Goal: Transaction & Acquisition: Purchase product/service

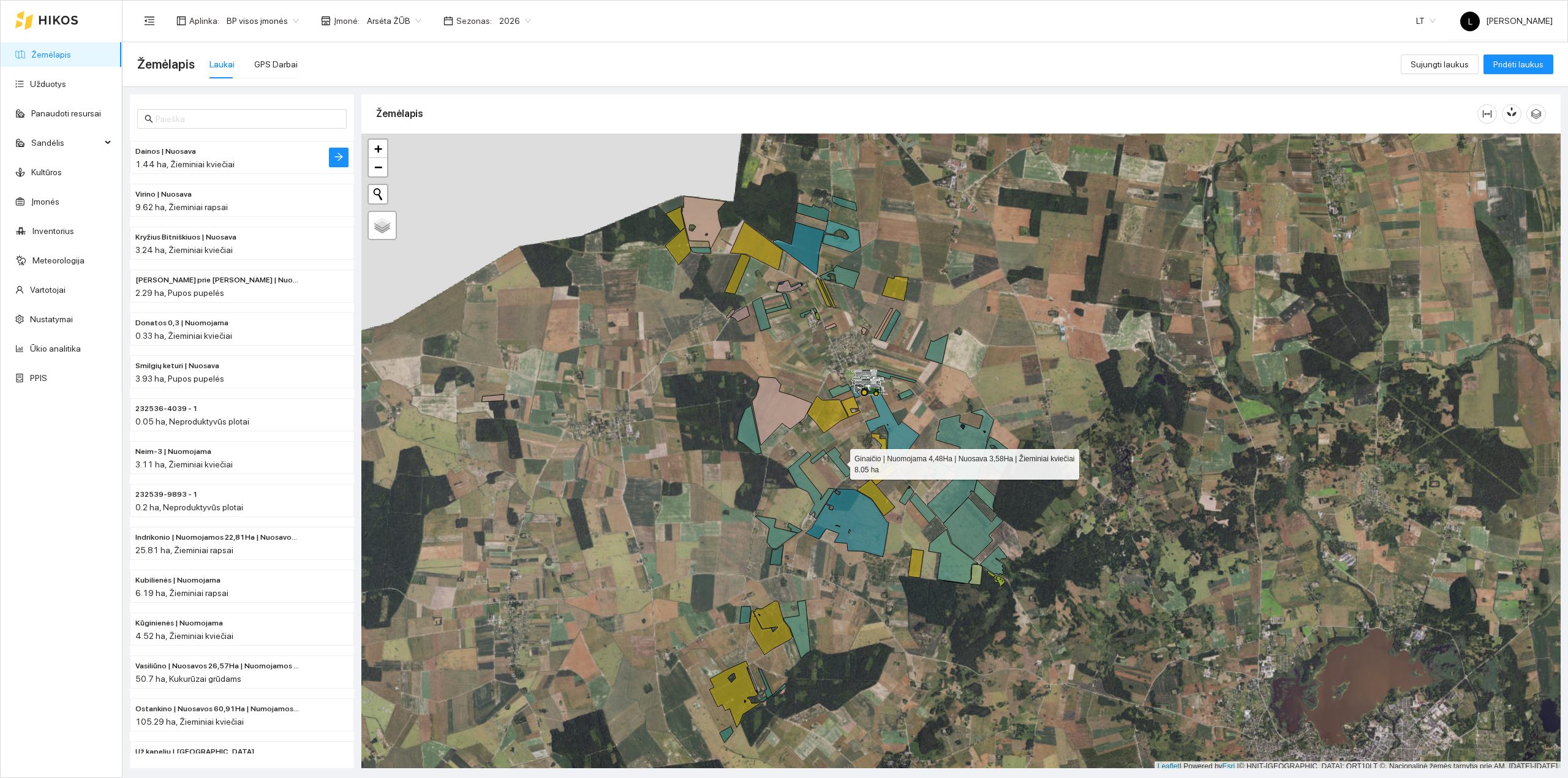
scroll to position [3, 0]
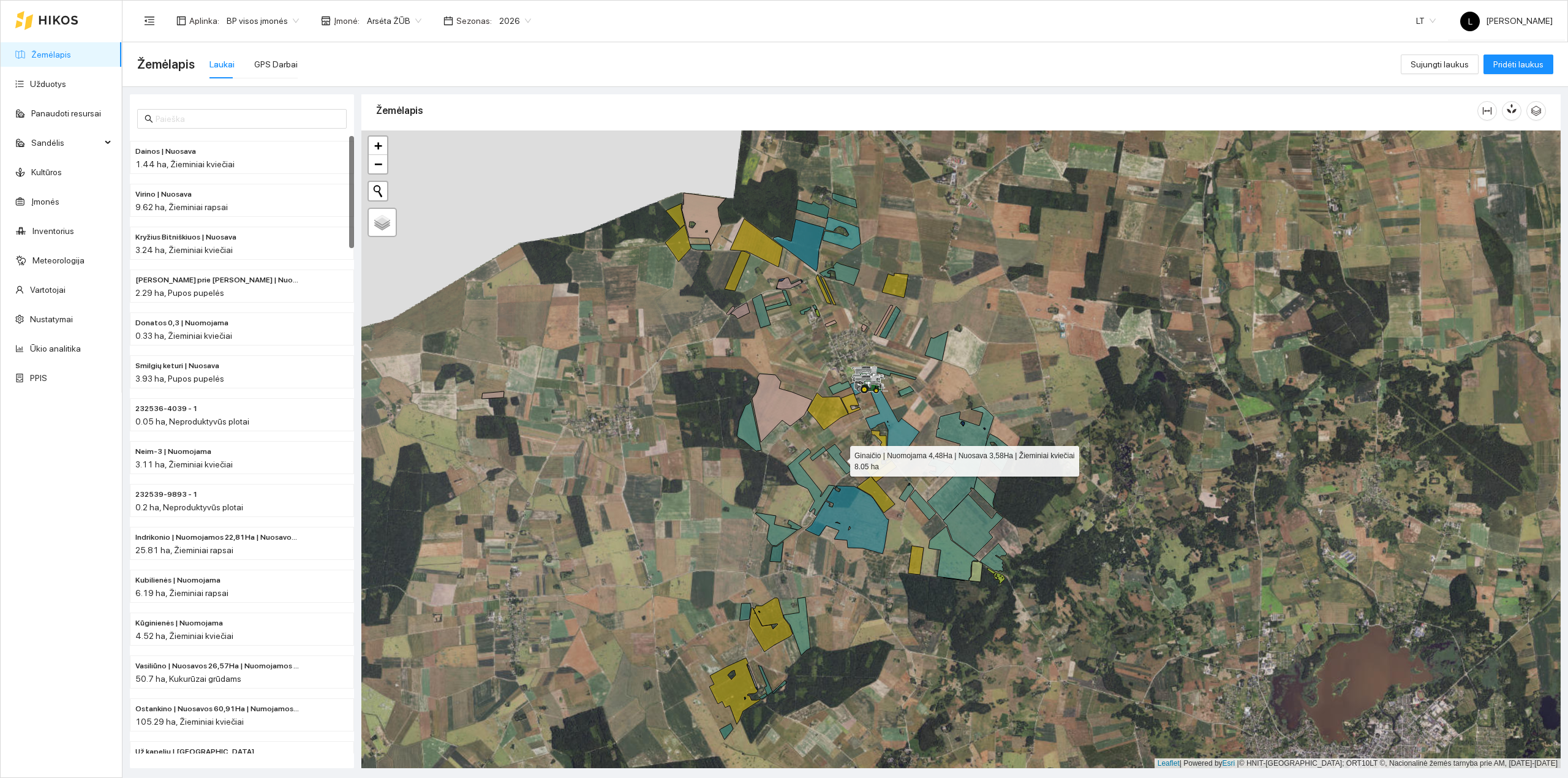
click at [59, 27] on div at bounding box center [47, 20] width 63 height 39
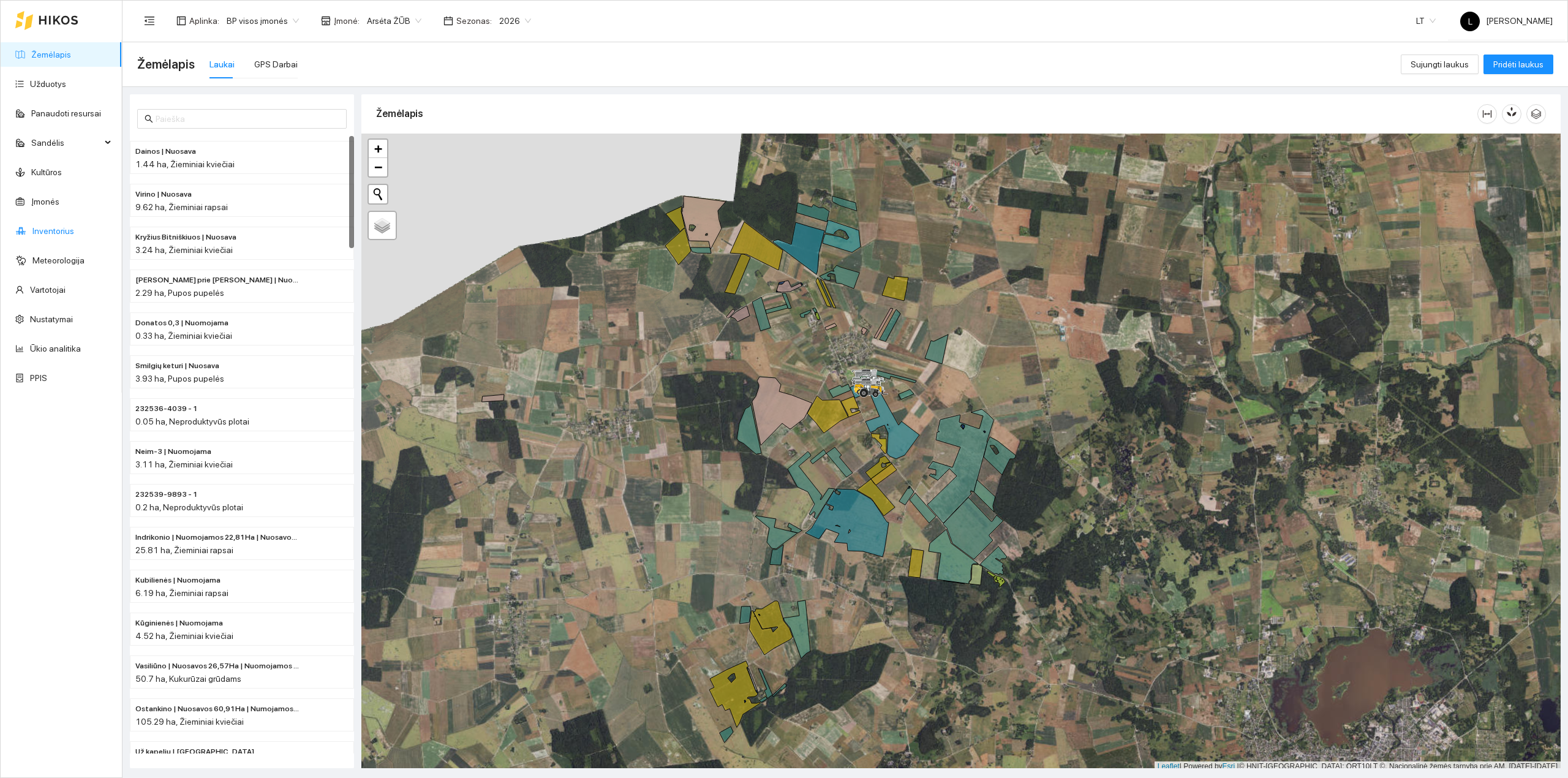
click at [50, 229] on link "Inventorius" at bounding box center [53, 231] width 41 height 10
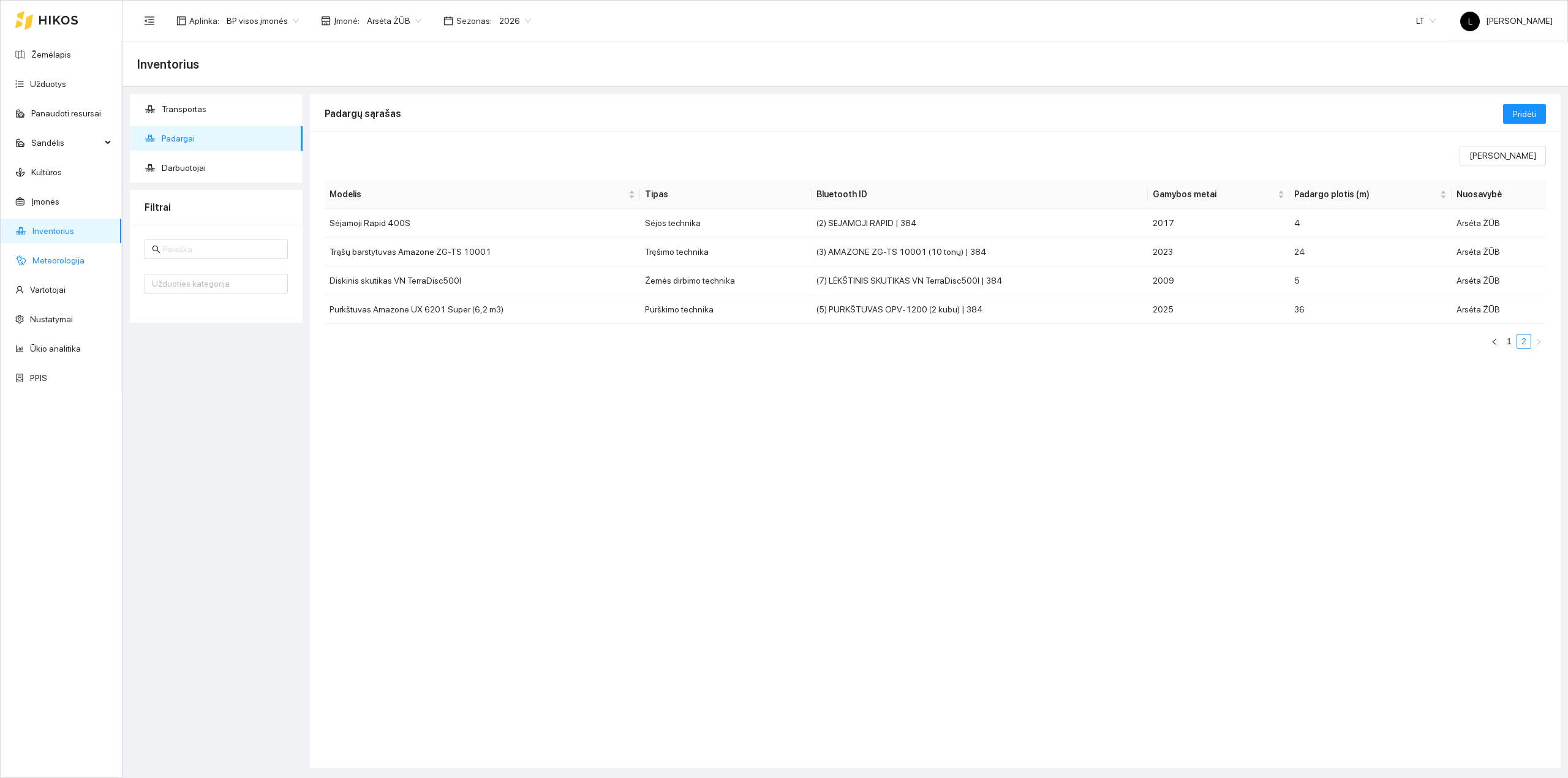
click at [65, 264] on link "Meteorologija" at bounding box center [58, 260] width 52 height 10
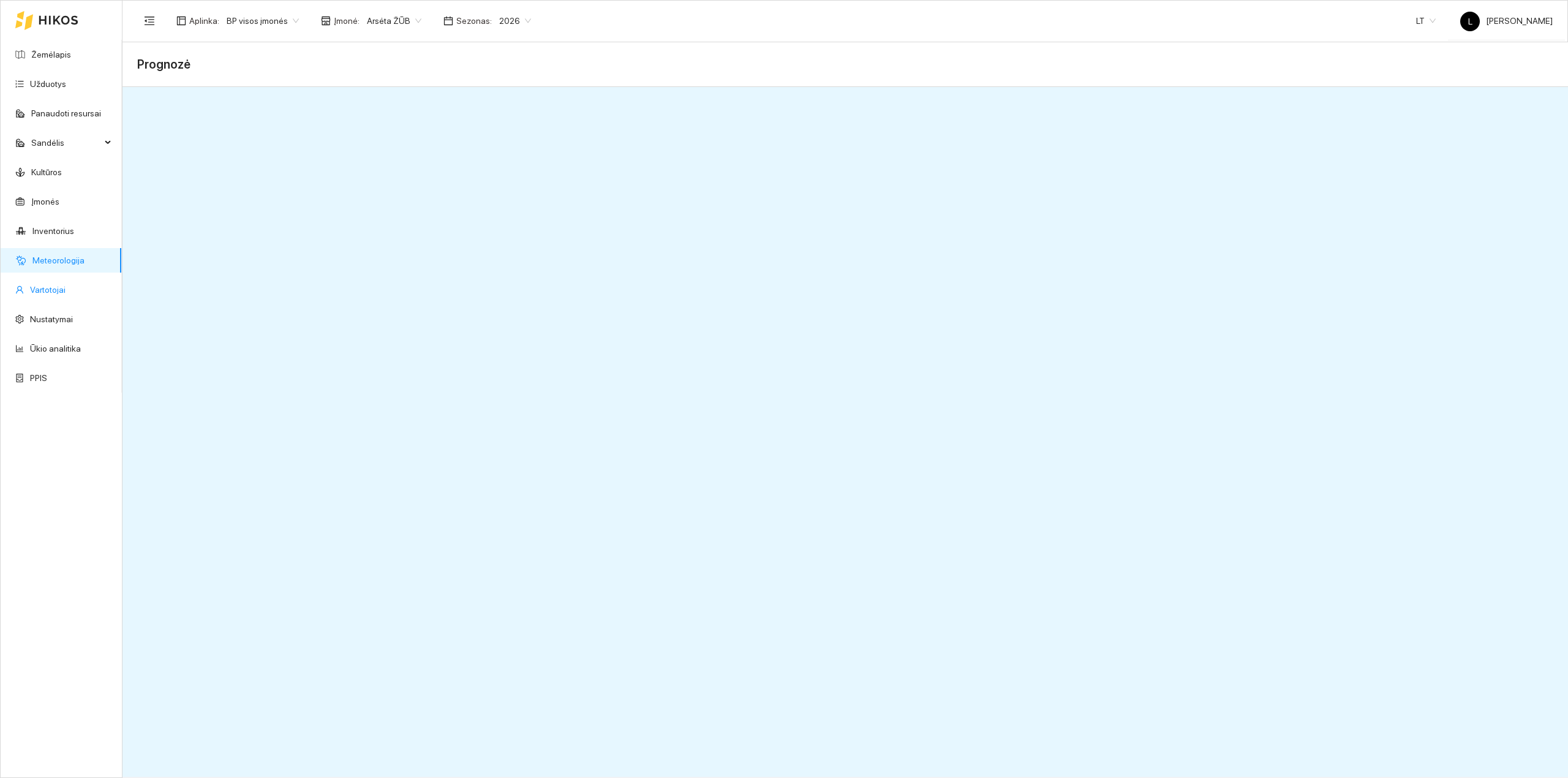
click at [51, 290] on link "Vartotojai" at bounding box center [47, 289] width 35 height 10
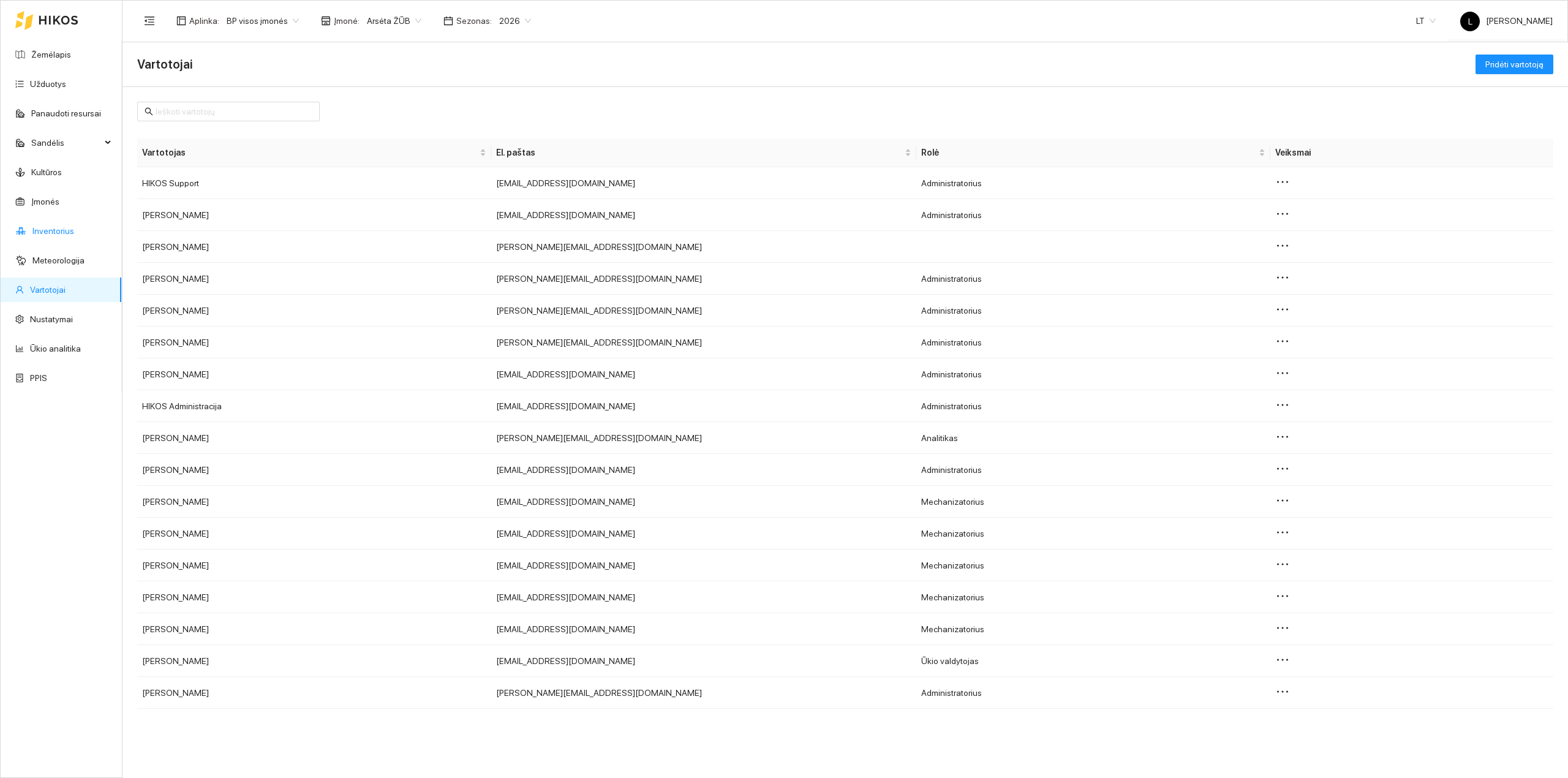
click at [52, 226] on link "Inventorius" at bounding box center [53, 231] width 41 height 10
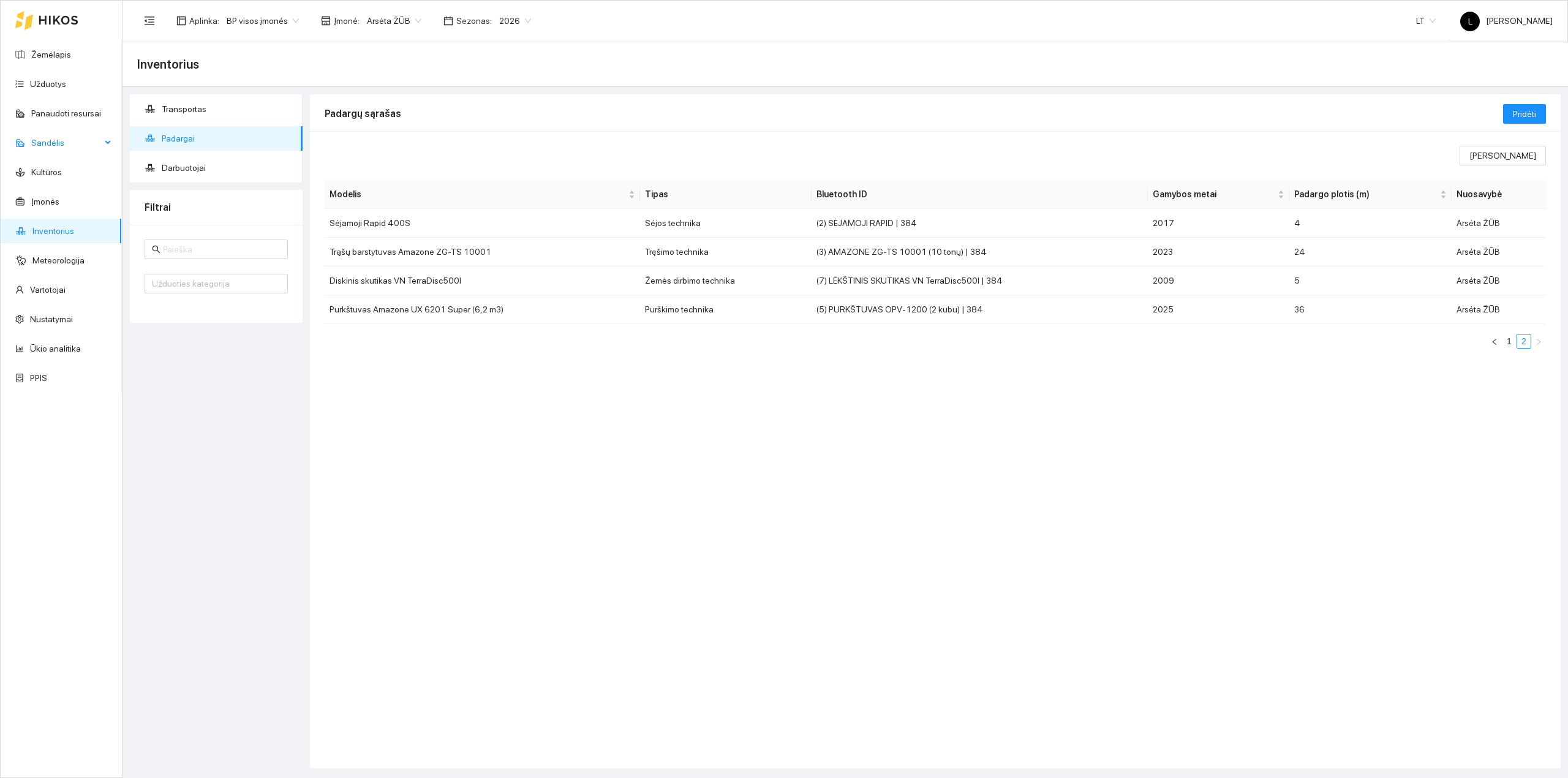
click at [64, 144] on span "Sandėlis" at bounding box center [66, 143] width 70 height 25
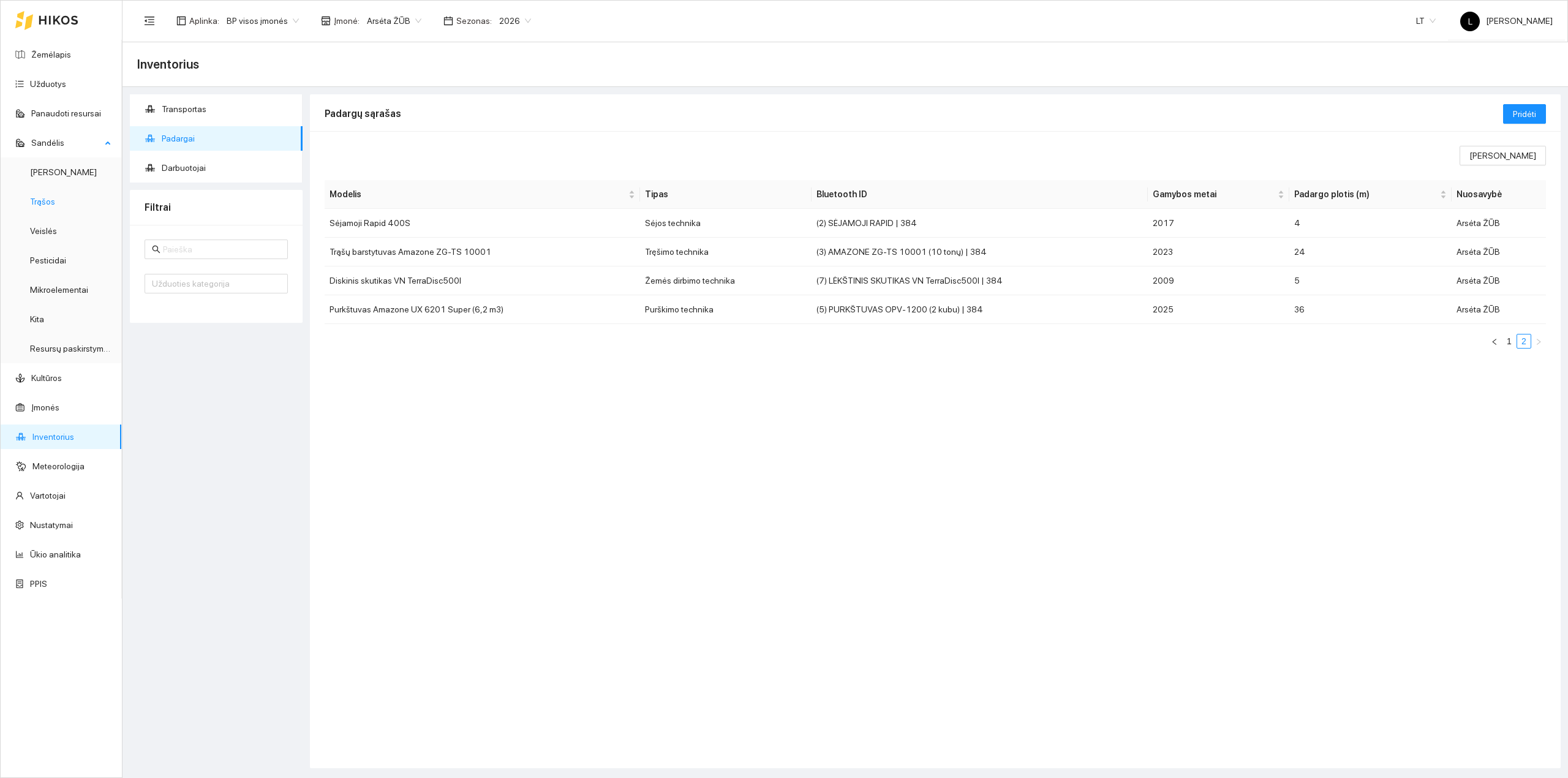
click at [41, 207] on link "Trąšos" at bounding box center [42, 201] width 25 height 10
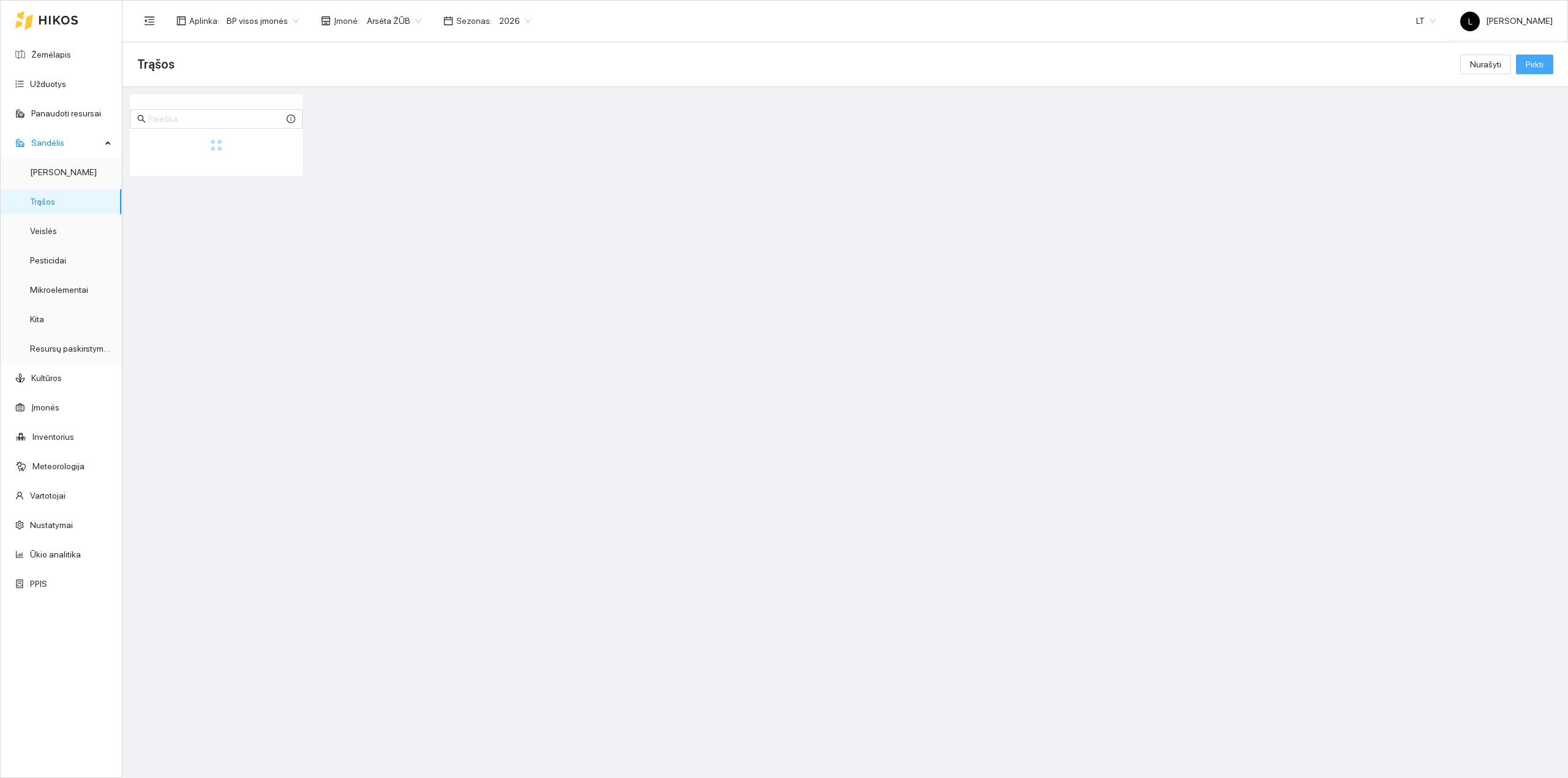
click at [1538, 64] on span "Pirkti" at bounding box center [1535, 65] width 18 height 14
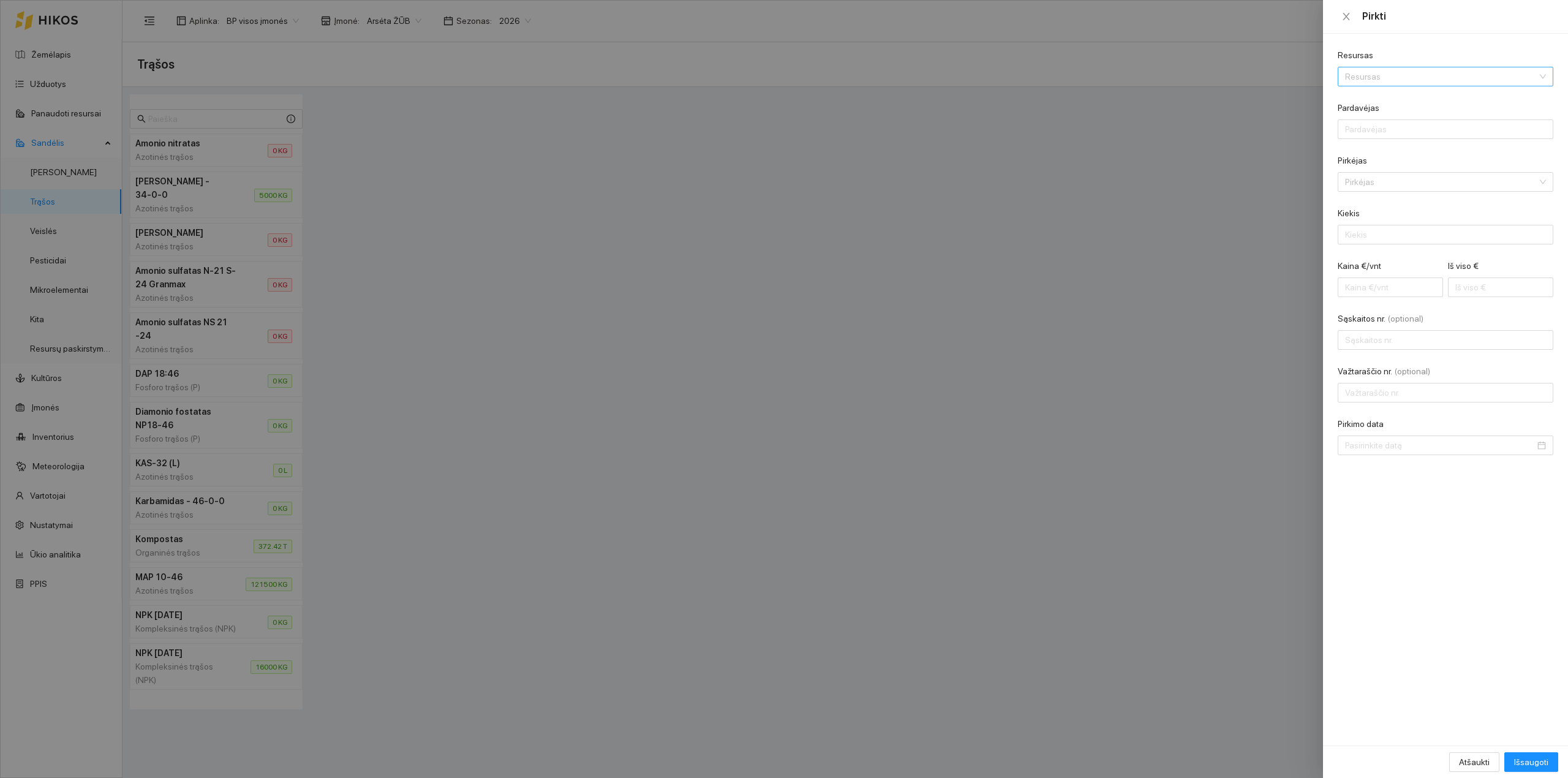
click at [1378, 74] on input "Resursas" at bounding box center [1442, 77] width 192 height 18
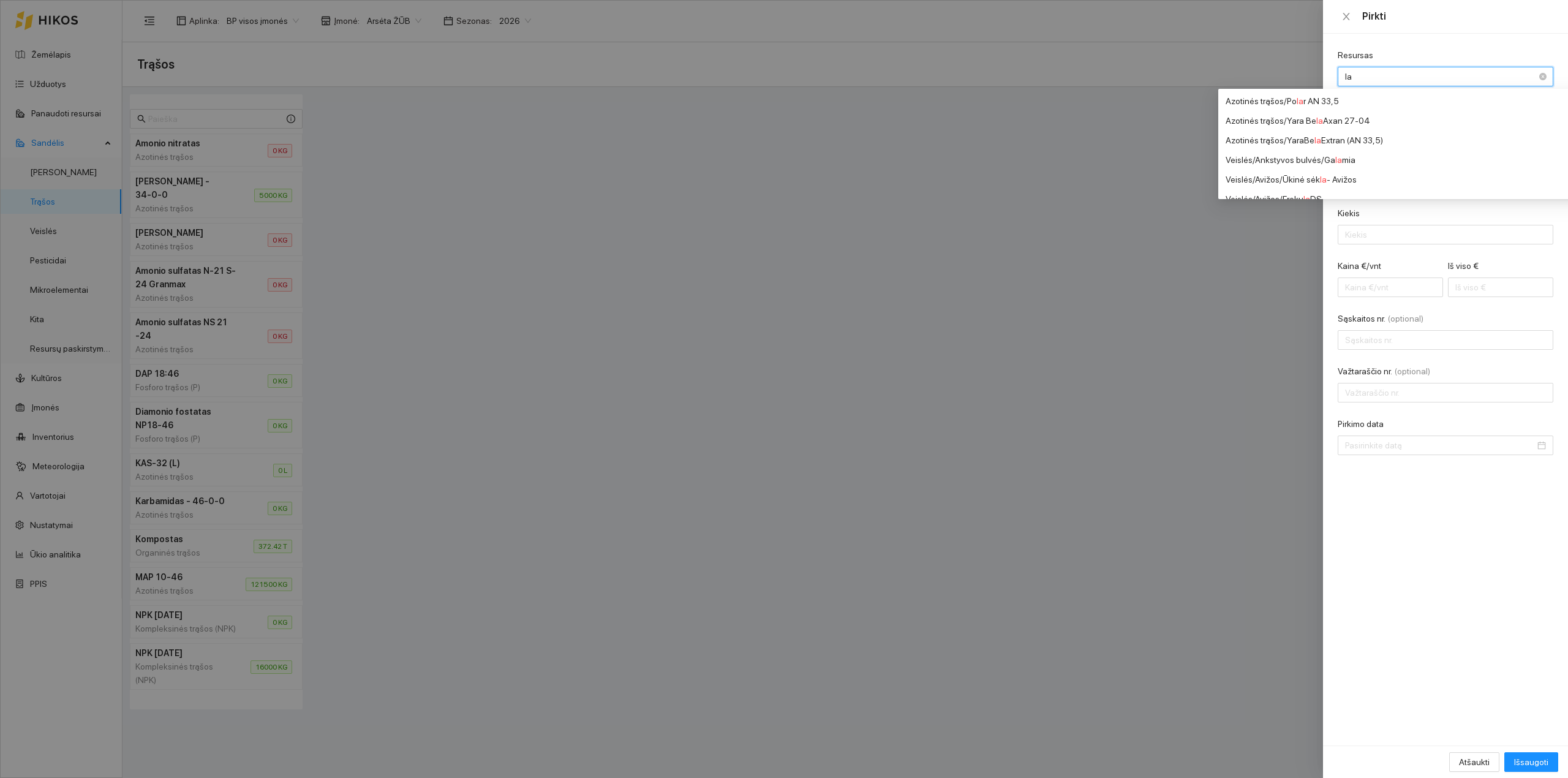
type input "l"
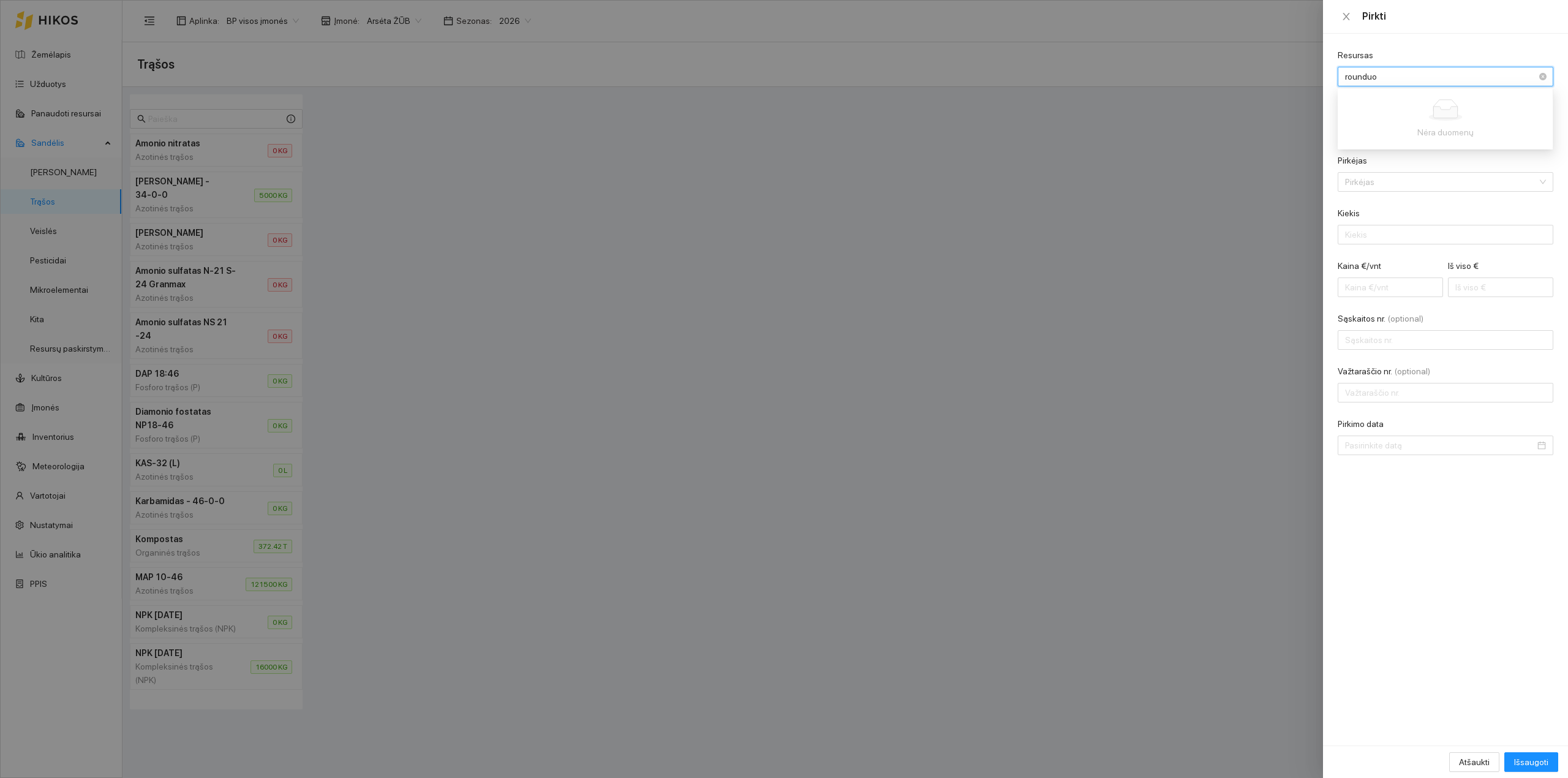
type input "roundu"
click at [1404, 136] on span "Roundu" at bounding box center [1401, 140] width 30 height 10
click at [1387, 132] on input "Pardavėjas" at bounding box center [1446, 129] width 216 height 20
click at [1409, 134] on input "Pardavėjas" at bounding box center [1446, 129] width 216 height 20
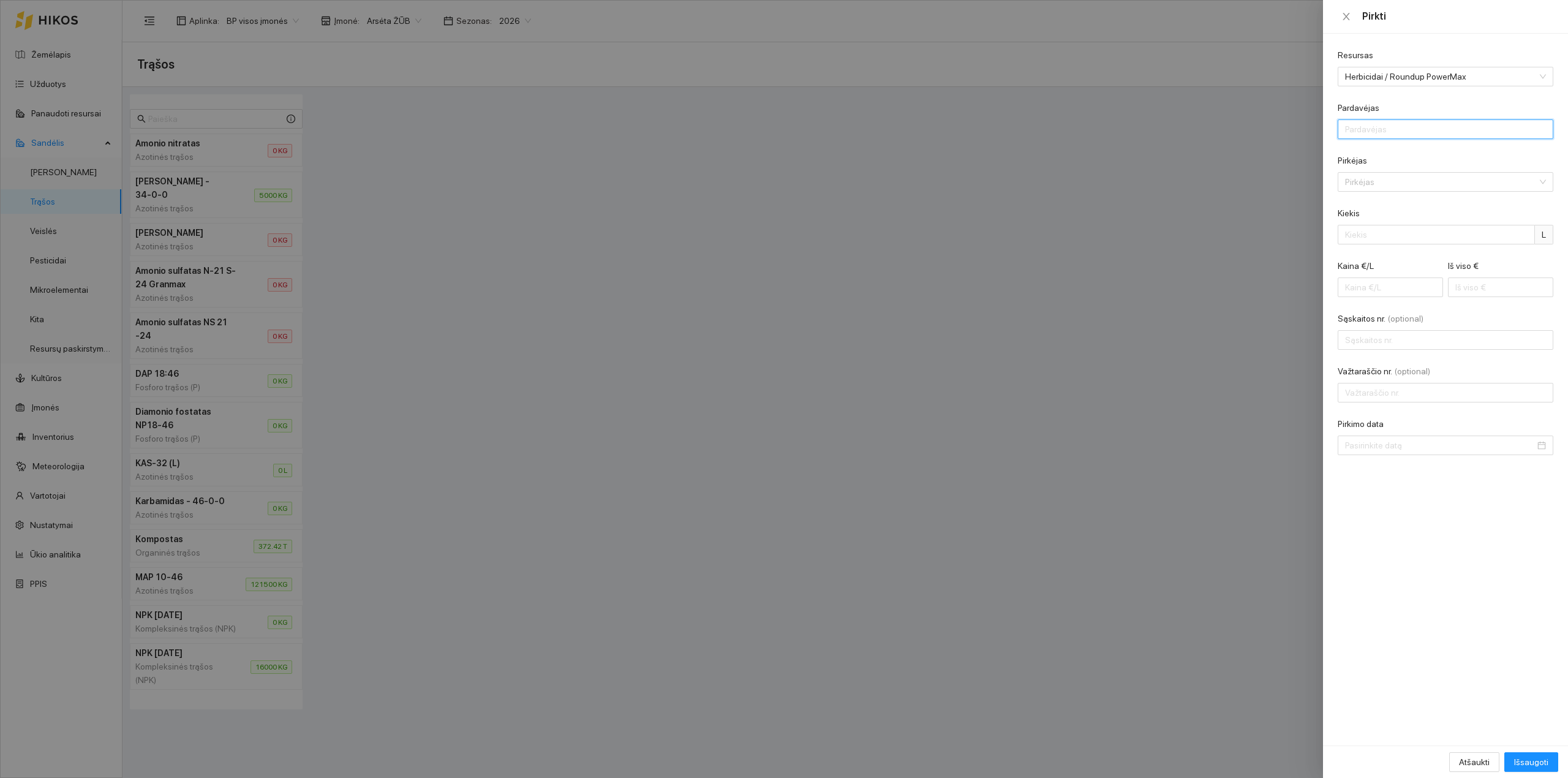
type input "AB "Linas Agro""
click at [1397, 188] on input "Pirkėjas" at bounding box center [1442, 182] width 192 height 18
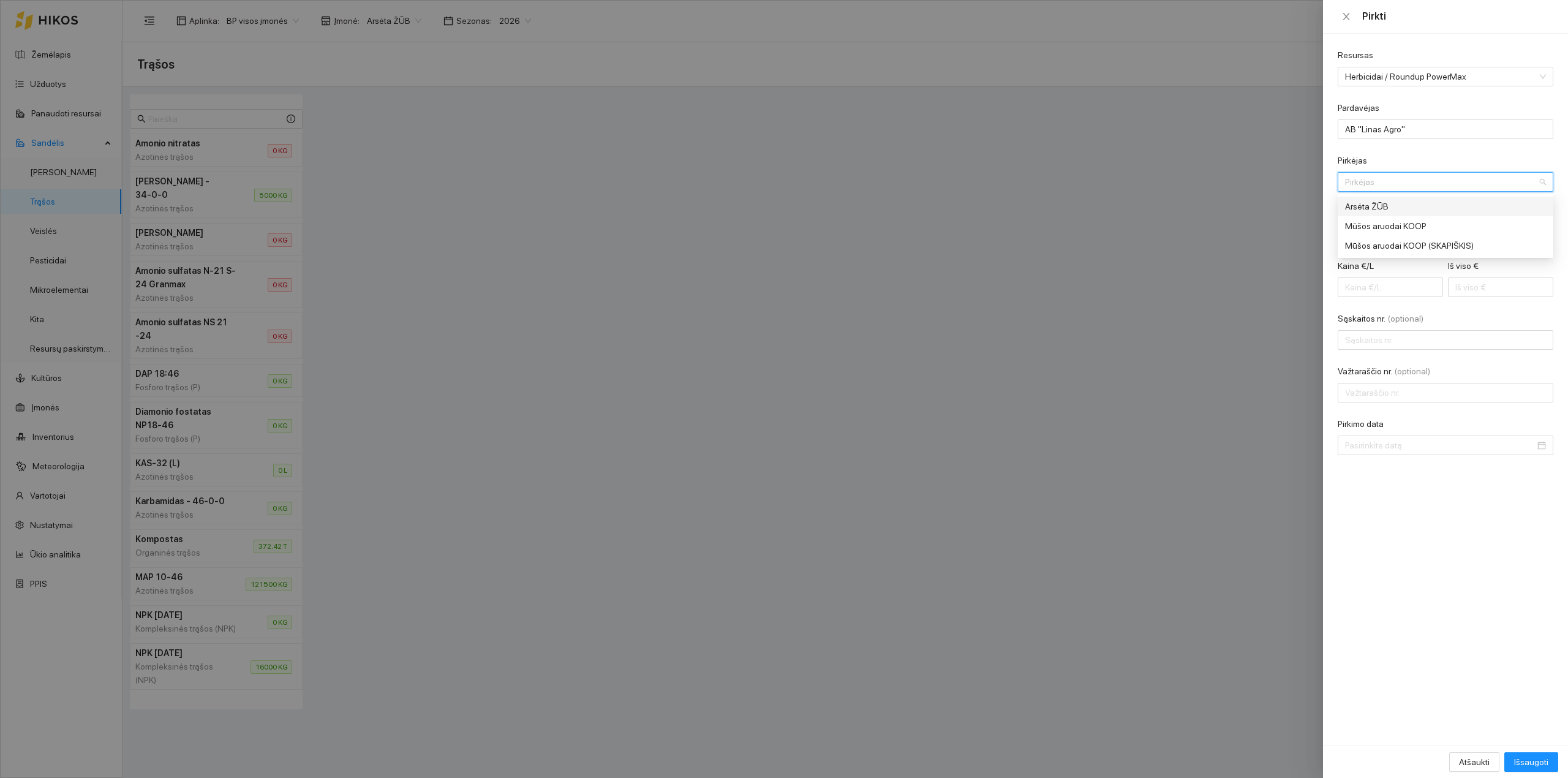
click at [1392, 204] on div "Arsėta ŽŪB" at bounding box center [1437, 207] width 184 height 14
click at [1395, 237] on input "Kiekis" at bounding box center [1437, 234] width 198 height 20
click at [1364, 241] on input "Kiekis" at bounding box center [1437, 234] width 198 height 20
click at [1379, 238] on input "Kiekis" at bounding box center [1437, 234] width 198 height 20
type input "50"
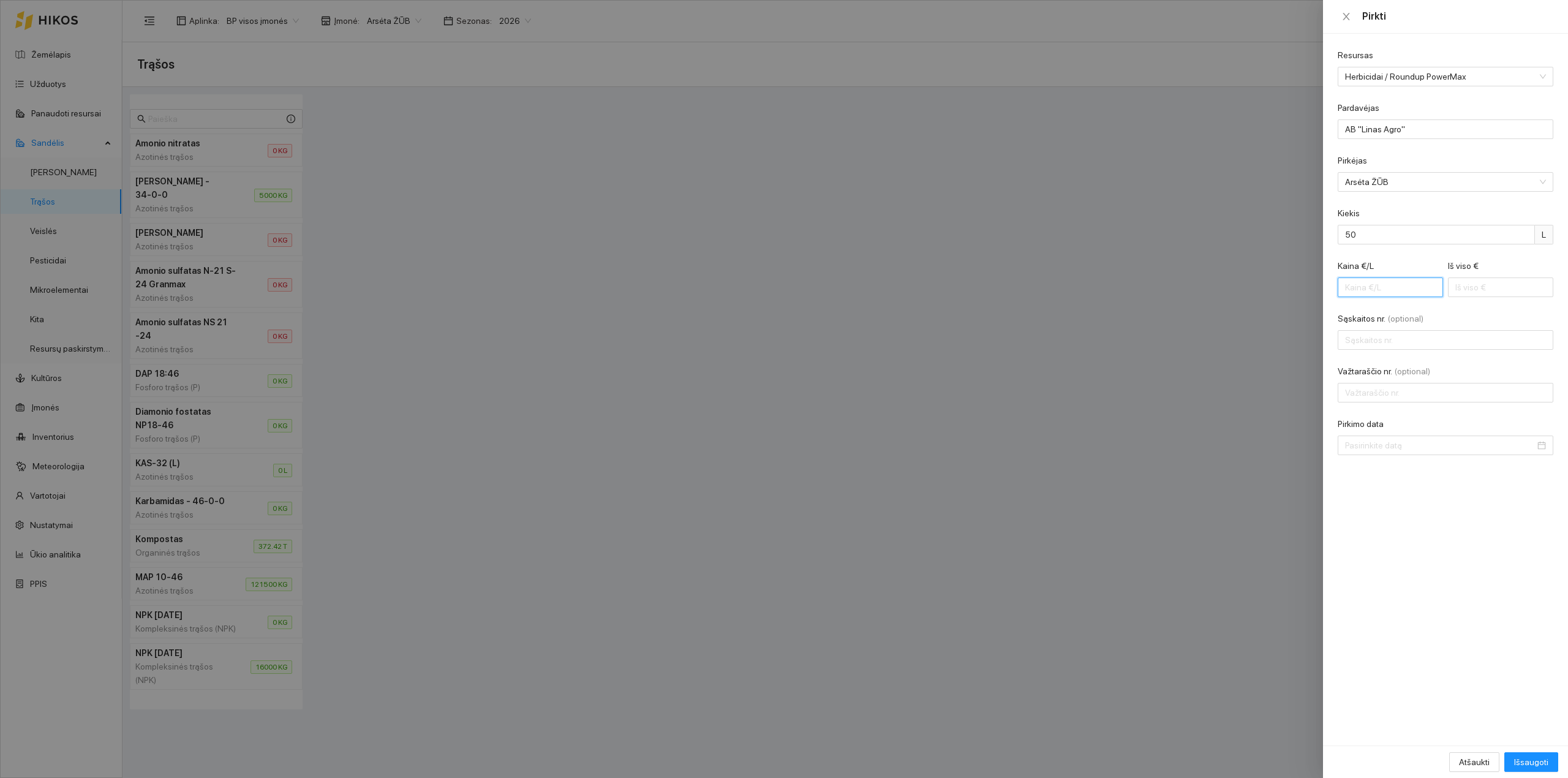
click at [1369, 291] on input "Kaina €/L" at bounding box center [1391, 287] width 105 height 20
type input "0.10"
type input "5"
type input "1.00"
type input "50"
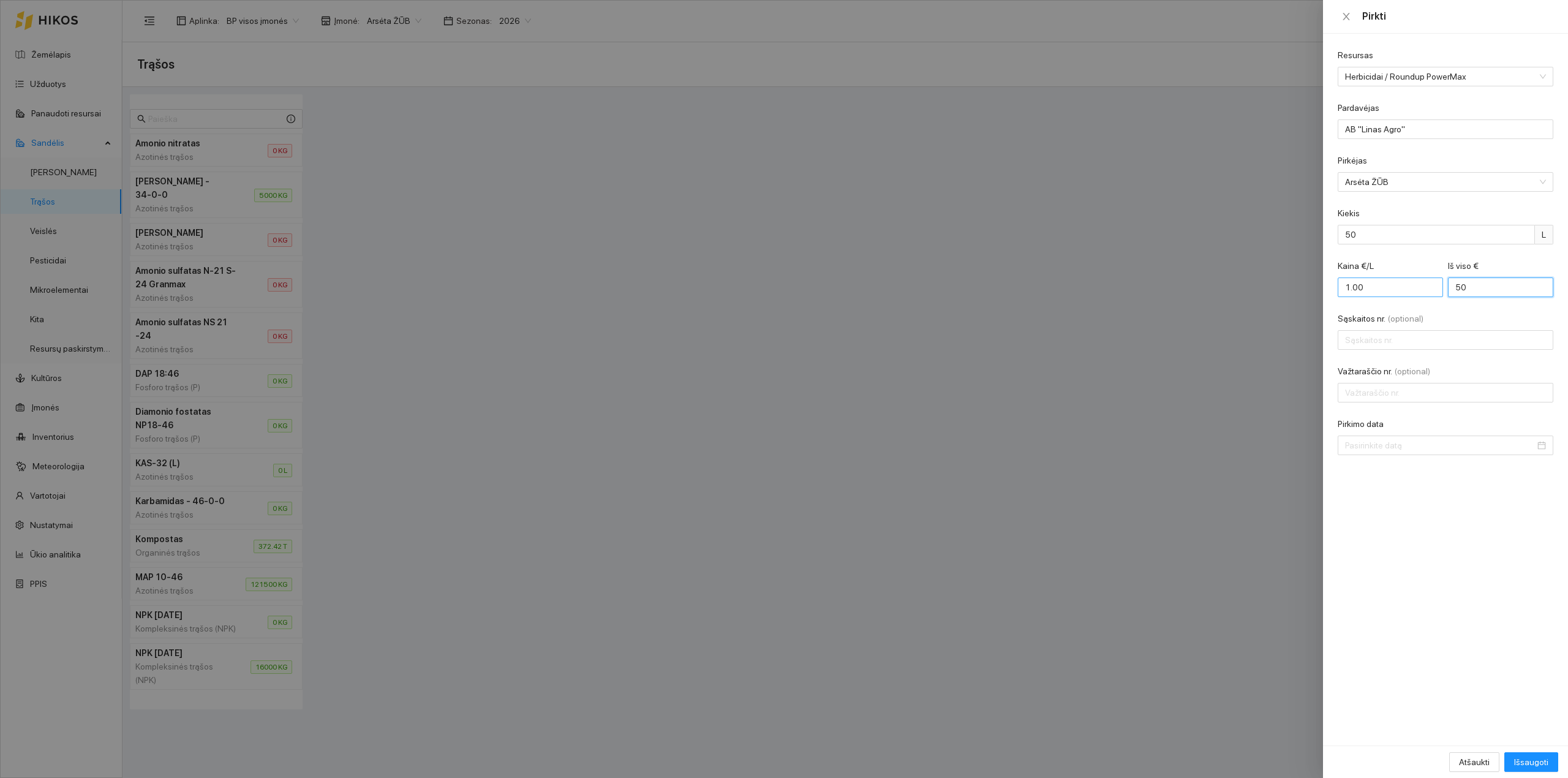
drag, startPoint x: 1491, startPoint y: 297, endPoint x: 1418, endPoint y: 285, distance: 74.0
click at [1418, 285] on div "Kaina €/L 1.00 Iš viso € 50" at bounding box center [1446, 285] width 216 height 53
type input "0.12"
type input "6"
type input "1.28"
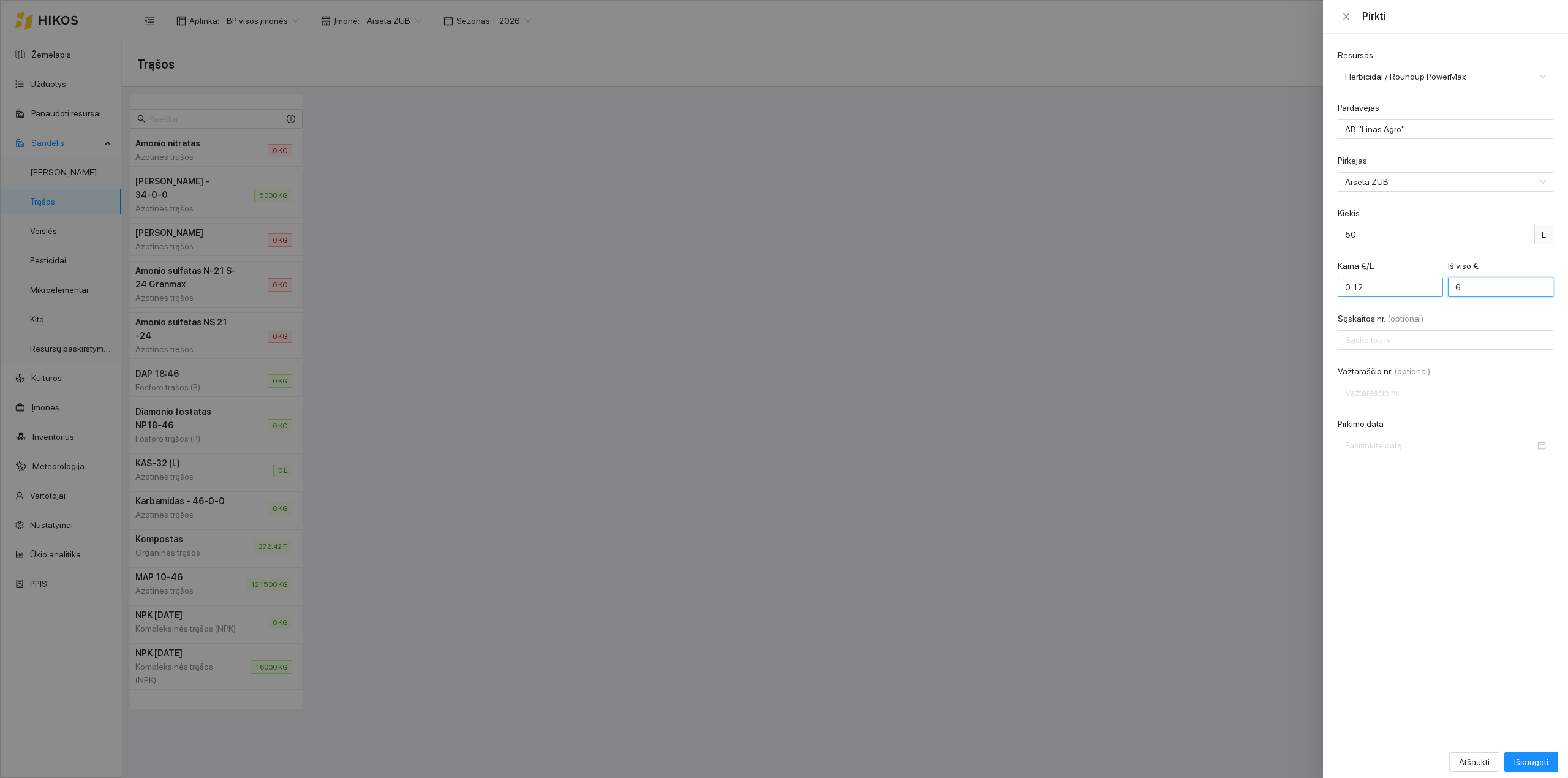
type input "64"
type input "12.80"
type input "640"
type input "LAC0106548"
type input "436386"
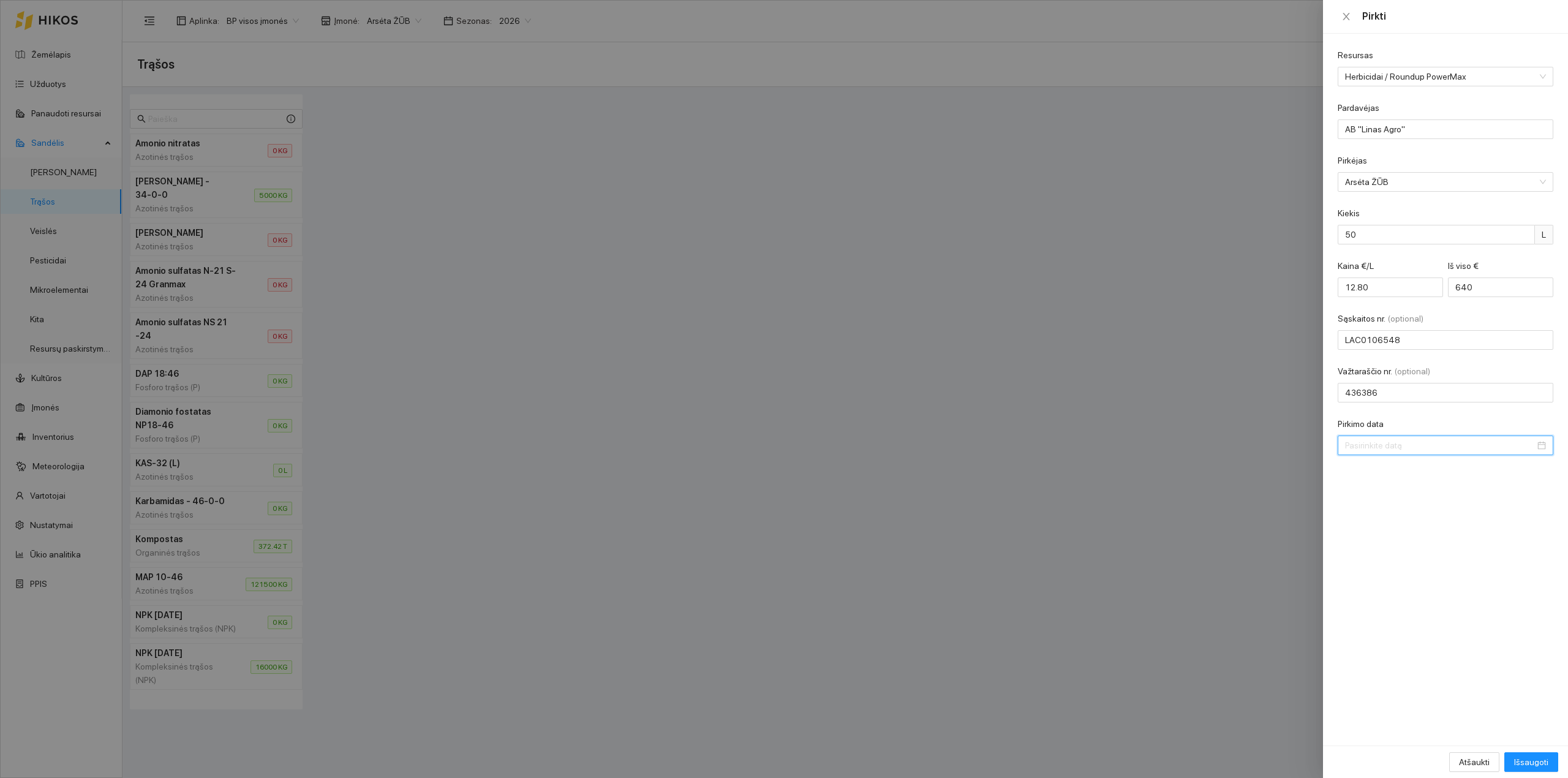
click at [1400, 434] on div "Pirkimo data" at bounding box center [1446, 426] width 216 height 18
click at [1397, 448] on input "Pirkimo data" at bounding box center [1440, 445] width 190 height 14
type input "[DATE]"
click at [1414, 538] on td "11" at bounding box center [1422, 536] width 22 height 18
click at [1525, 765] on span "Išsaugoti" at bounding box center [1532, 761] width 35 height 14
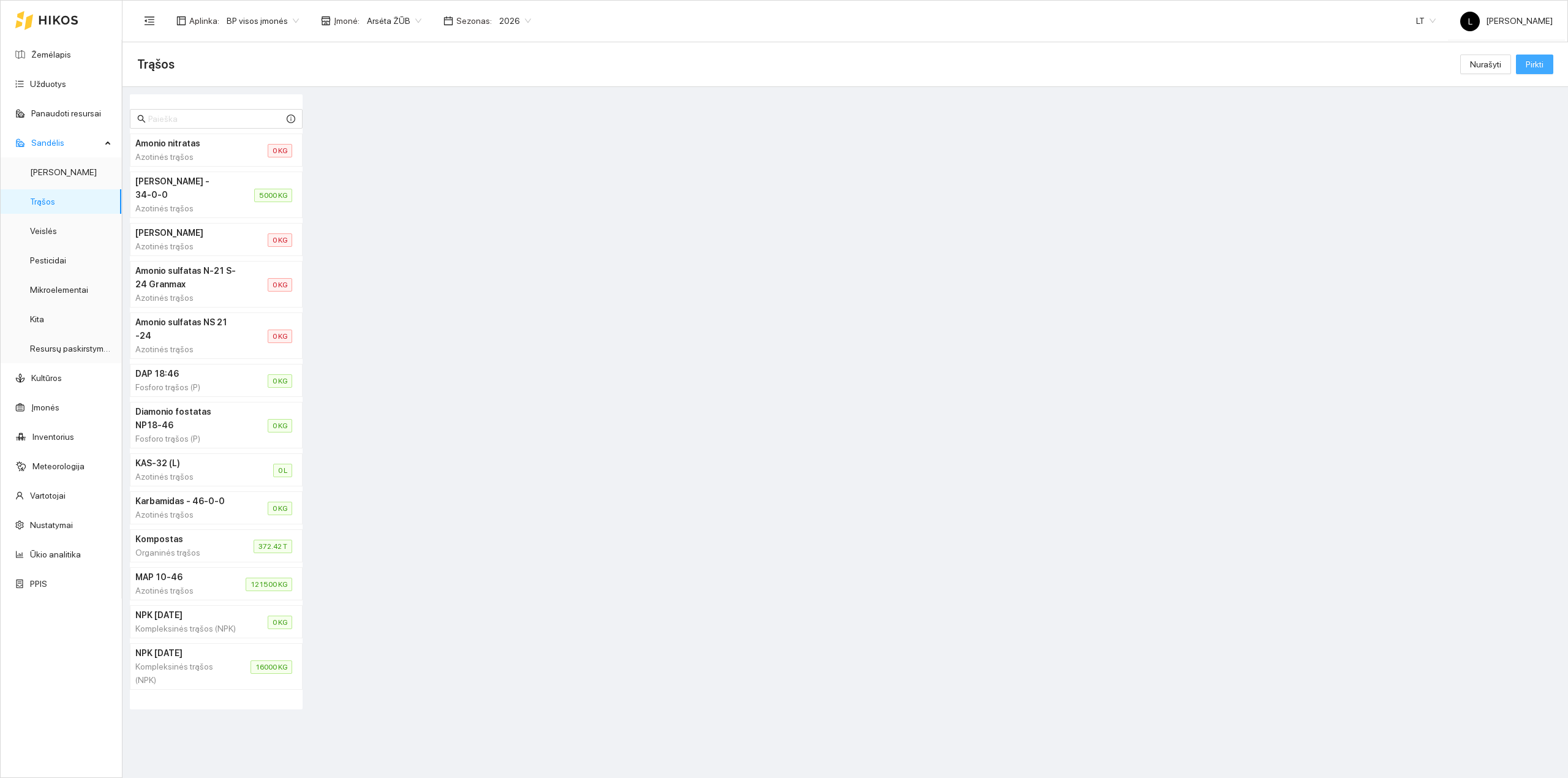
click at [1539, 67] on span "Pirkti" at bounding box center [1535, 65] width 18 height 14
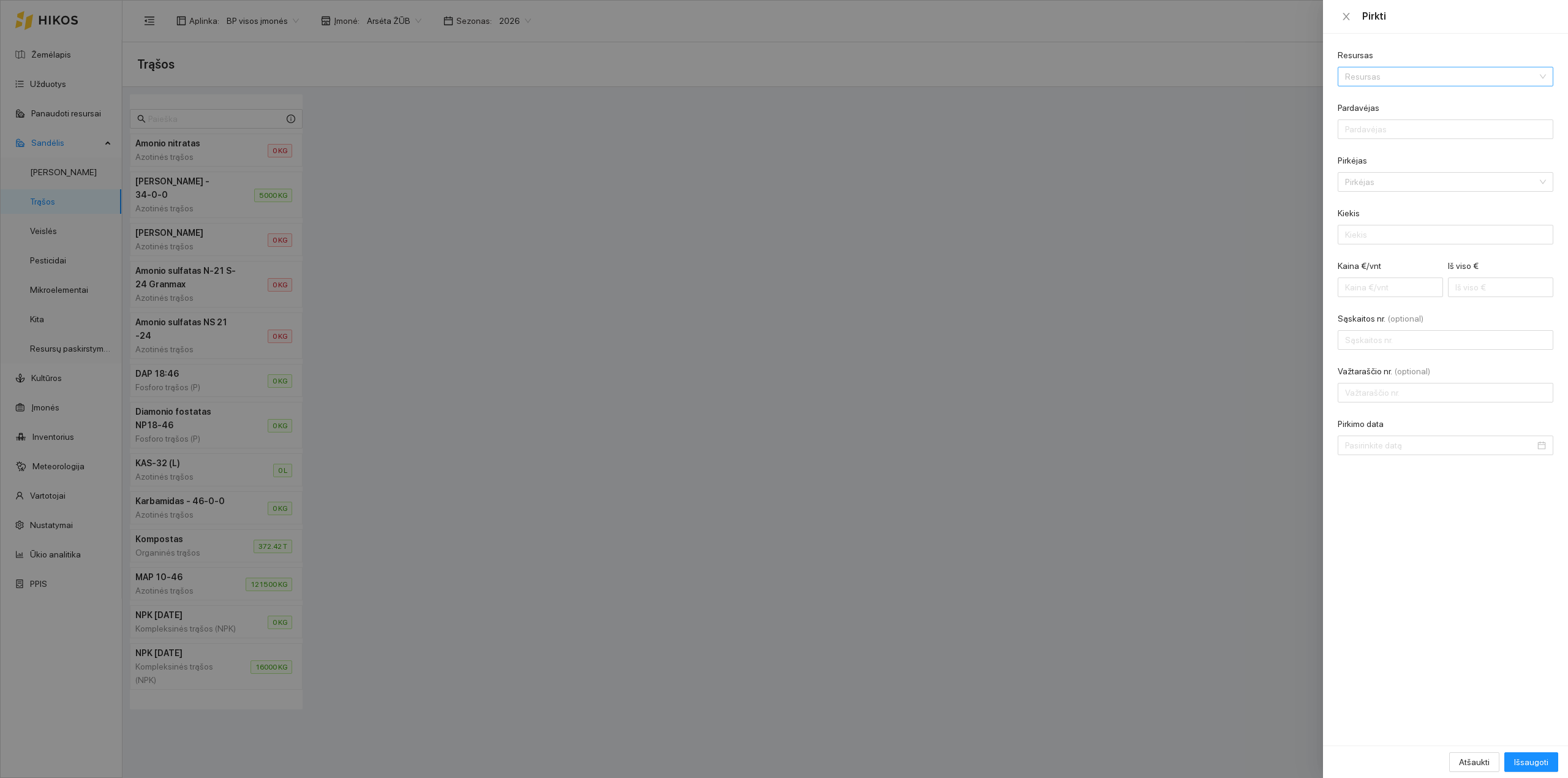
click at [1449, 74] on input "Resursas" at bounding box center [1442, 77] width 192 height 18
type input "LIGNUM"
click at [1388, 97] on div "Paviršiaus aktyvios medžiagos / Lignum" at bounding box center [1418, 101] width 145 height 14
click at [1406, 132] on input "Pardavėjas" at bounding box center [1446, 129] width 216 height 20
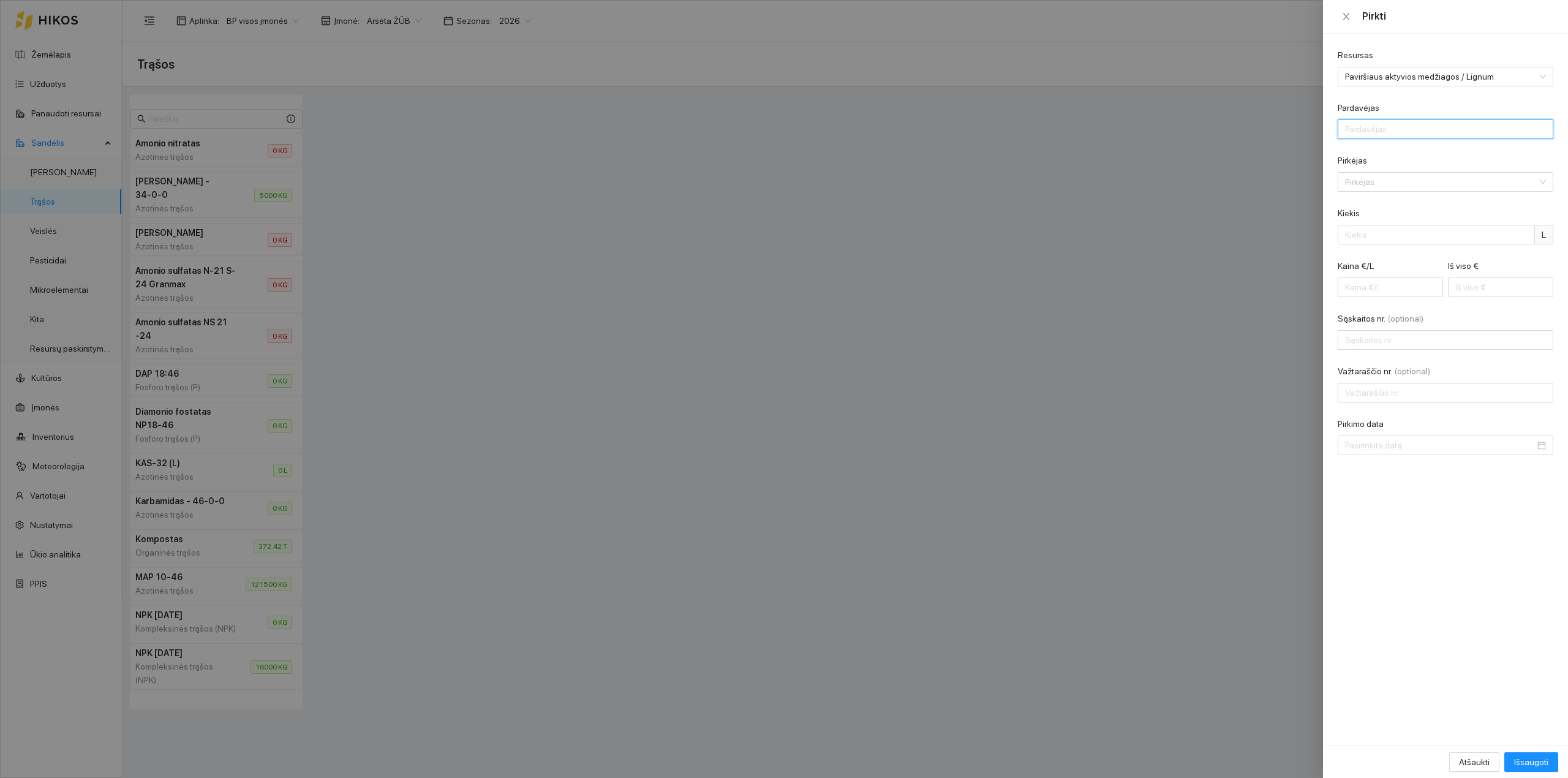
type input "AB "Linas Agro""
click at [1377, 185] on input "Pirkėjas" at bounding box center [1442, 182] width 192 height 18
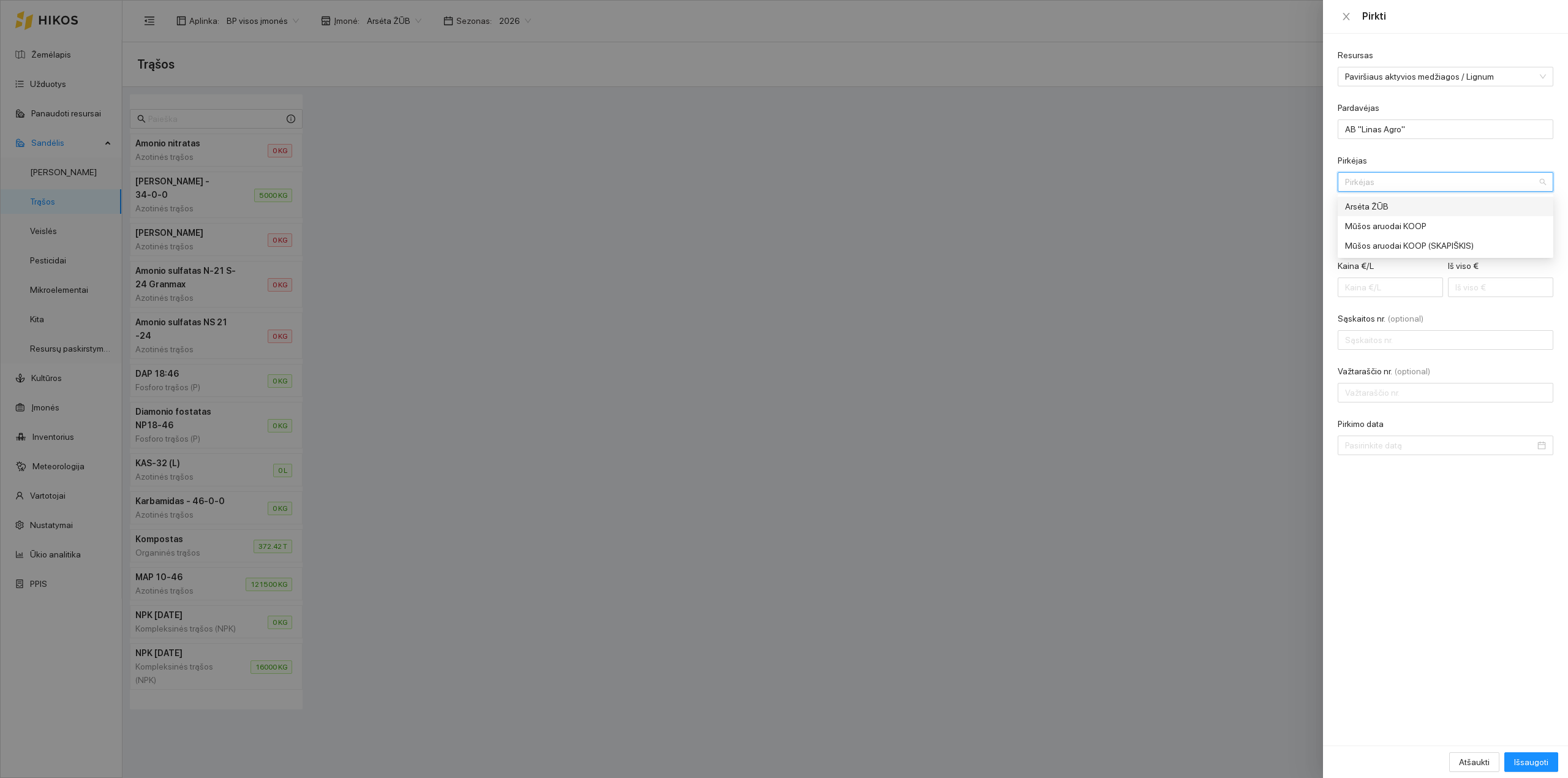
click at [1381, 204] on div "Arsėta ŽŪB" at bounding box center [1437, 207] width 184 height 14
click at [1373, 238] on input "Kiekis" at bounding box center [1437, 234] width 198 height 20
type input "20"
type input "0.30"
type input "6"
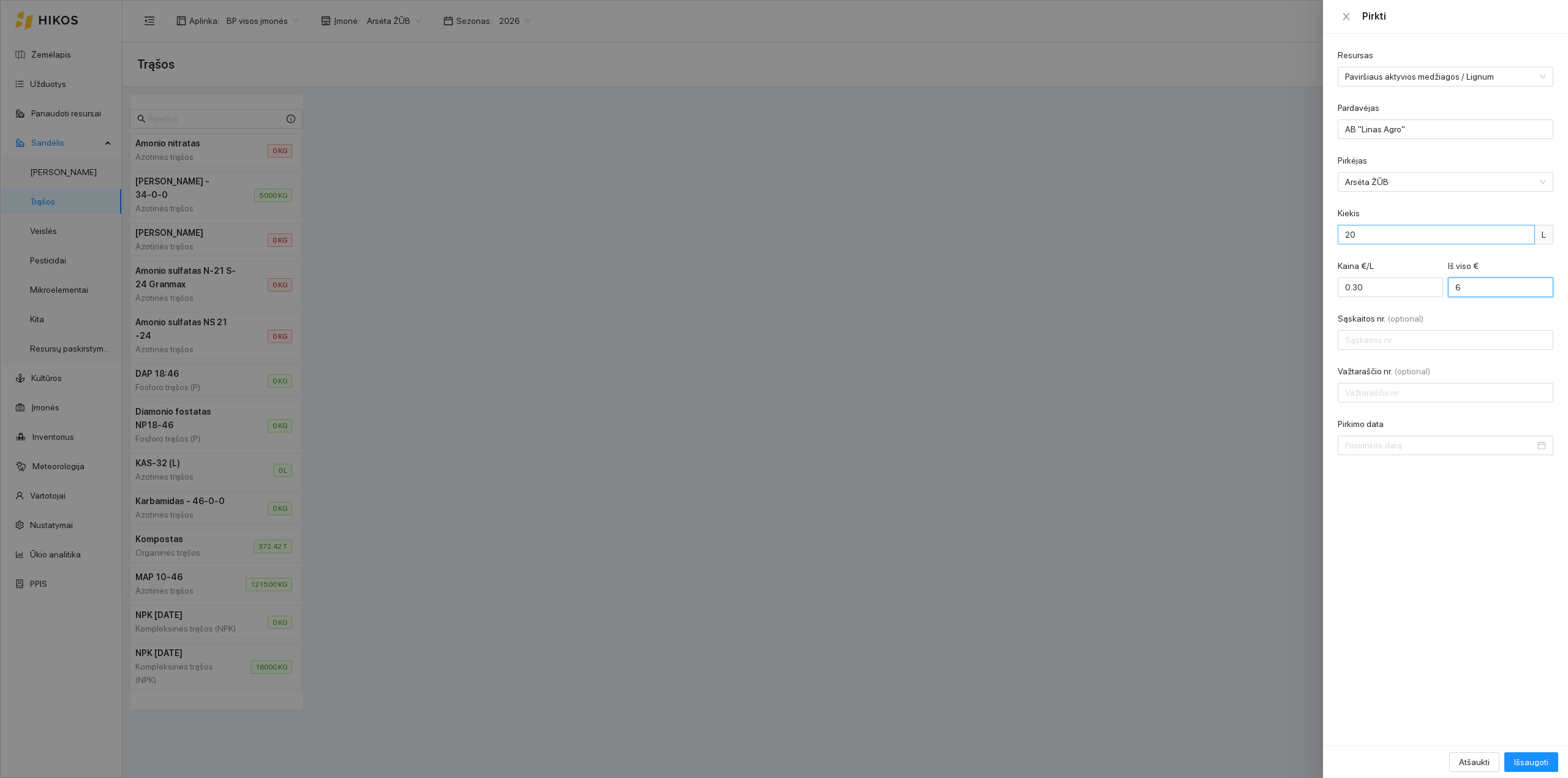
type input "3.30"
type input "66"
type input "LAC0106548"
type input "436386"
click at [1370, 451] on input "Pirkimo data" at bounding box center [1440, 445] width 190 height 14
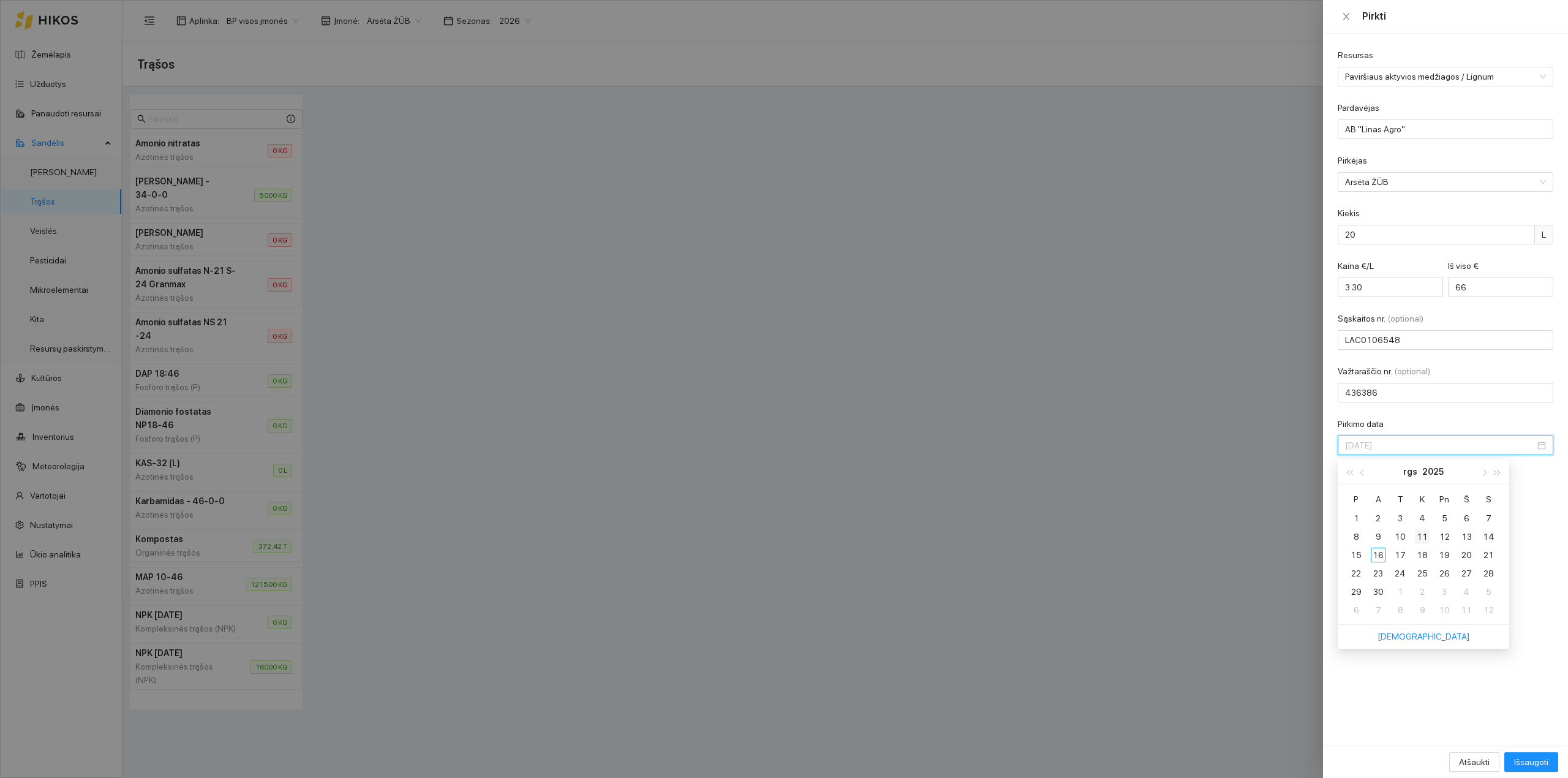
type input "[DATE]"
click at [1418, 534] on div "11" at bounding box center [1423, 537] width 15 height 15
click at [1527, 755] on span "Išsaugoti" at bounding box center [1532, 761] width 35 height 14
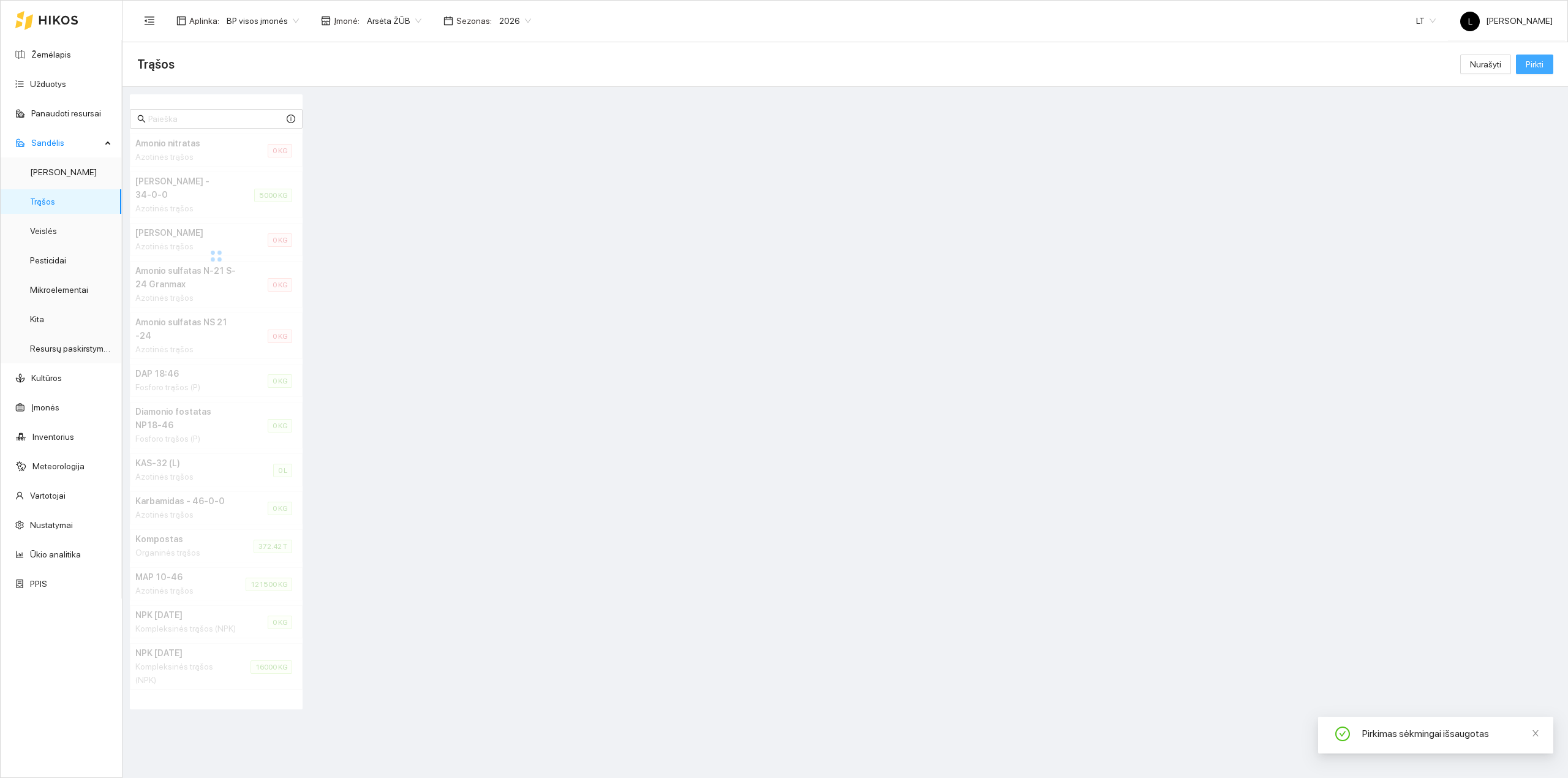
click at [1530, 65] on span "Pirkti" at bounding box center [1535, 65] width 18 height 14
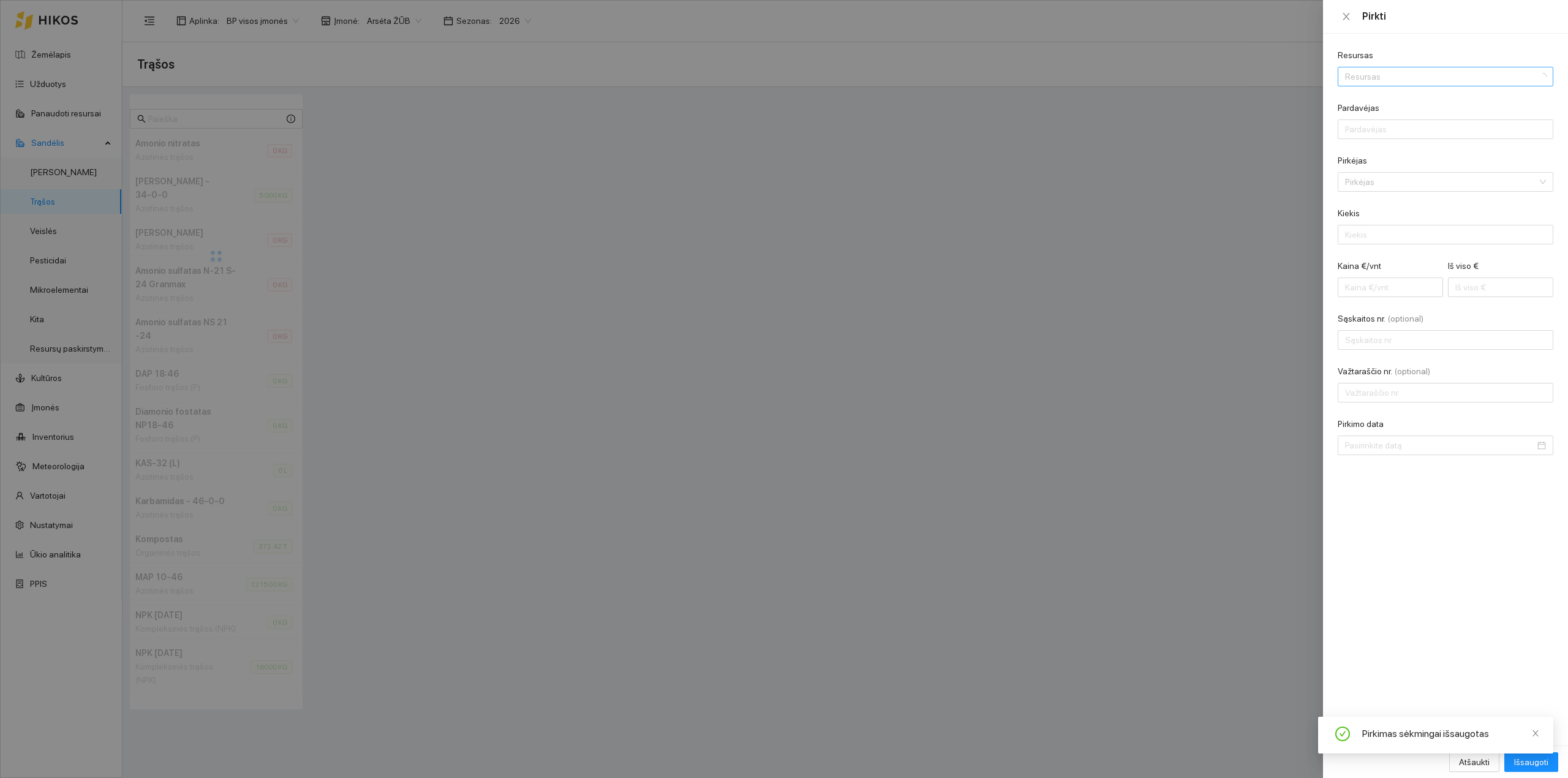
click at [1393, 79] on input "Resursas" at bounding box center [1442, 77] width 192 height 18
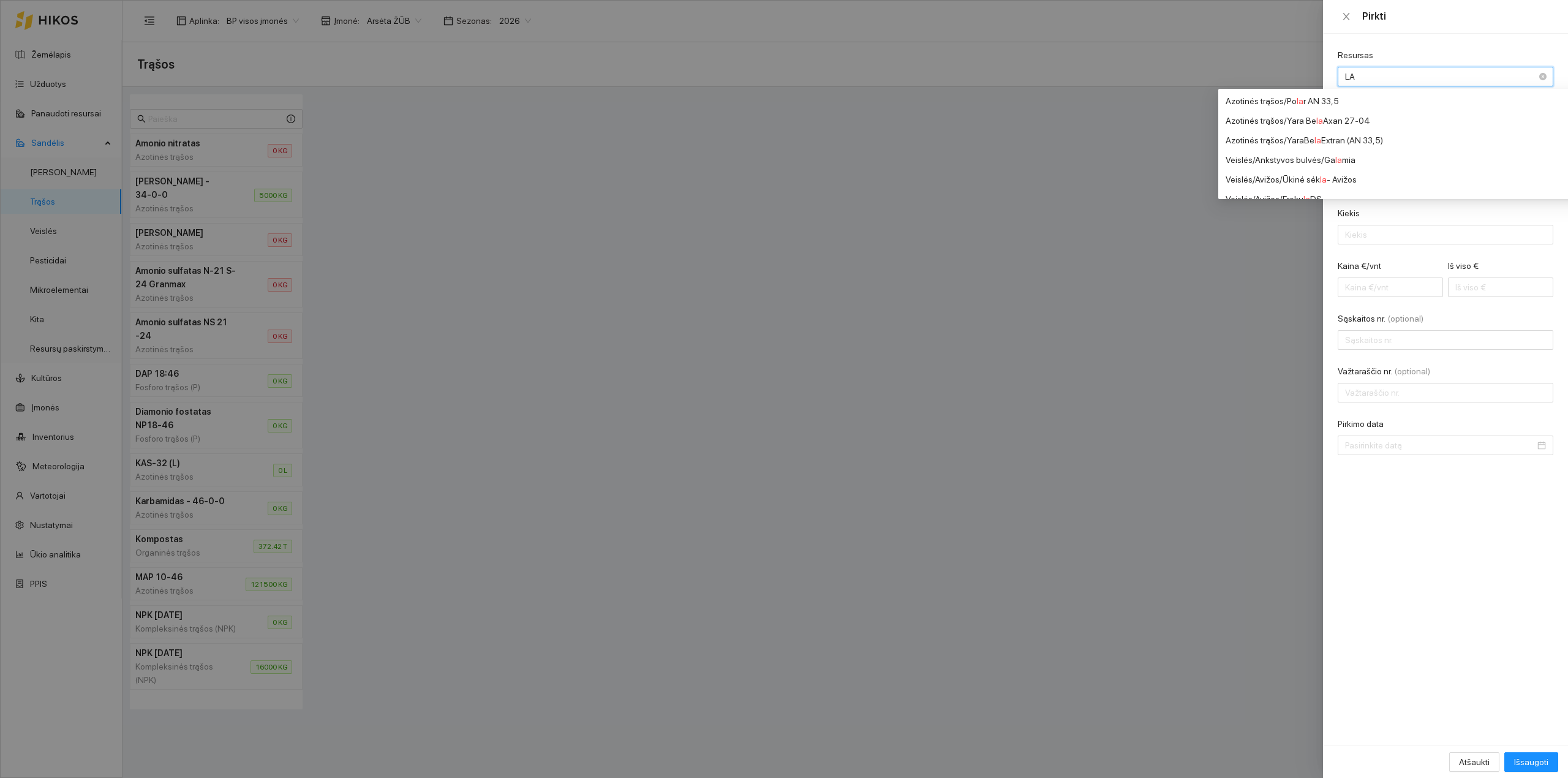
type input "L"
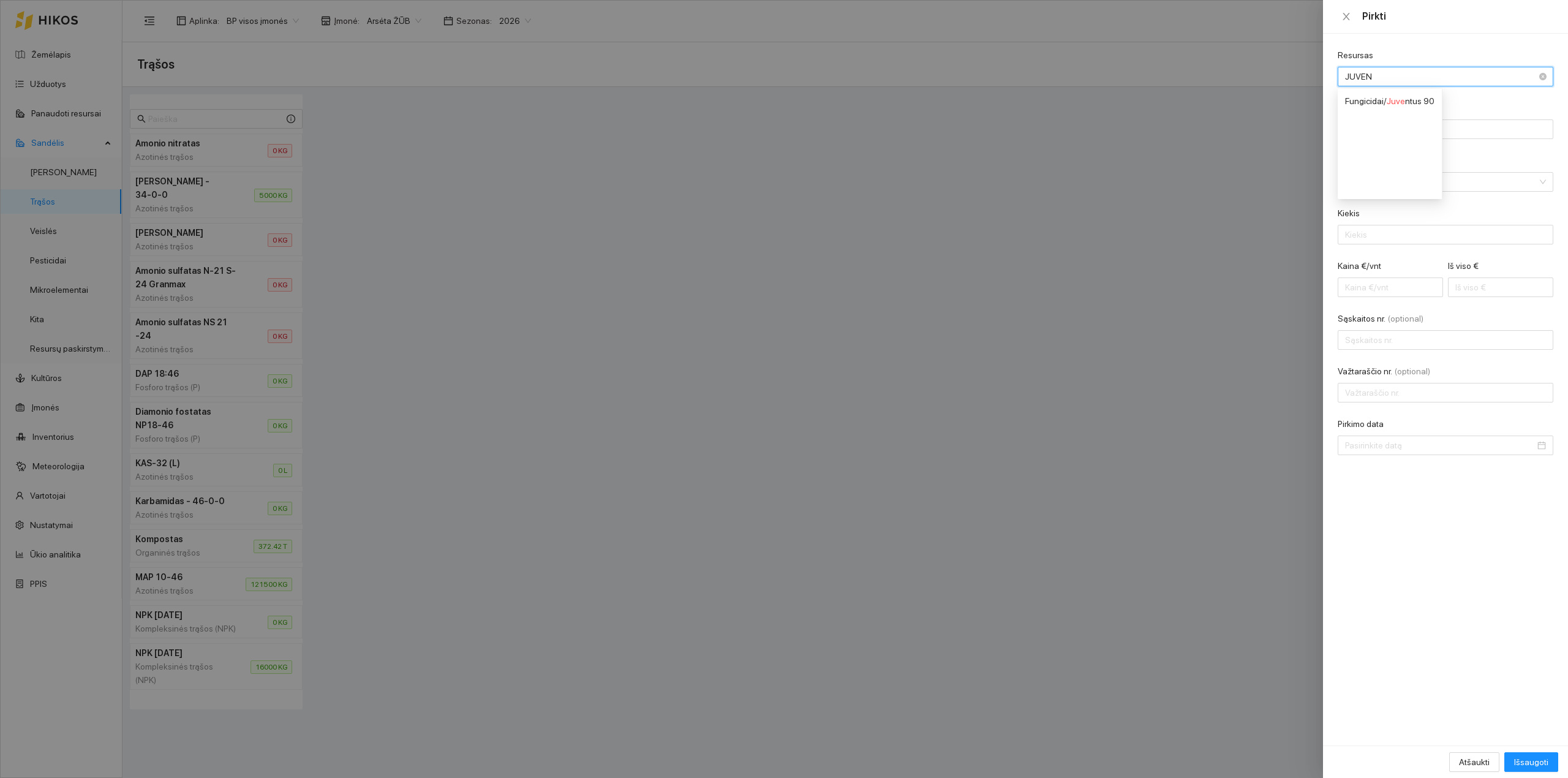
type input "JUVENT"
click at [1405, 98] on span "Juvent" at bounding box center [1400, 101] width 26 height 10
click at [1399, 137] on input "Pardavėjas" at bounding box center [1446, 129] width 216 height 20
type input "AB "Linas Agro""
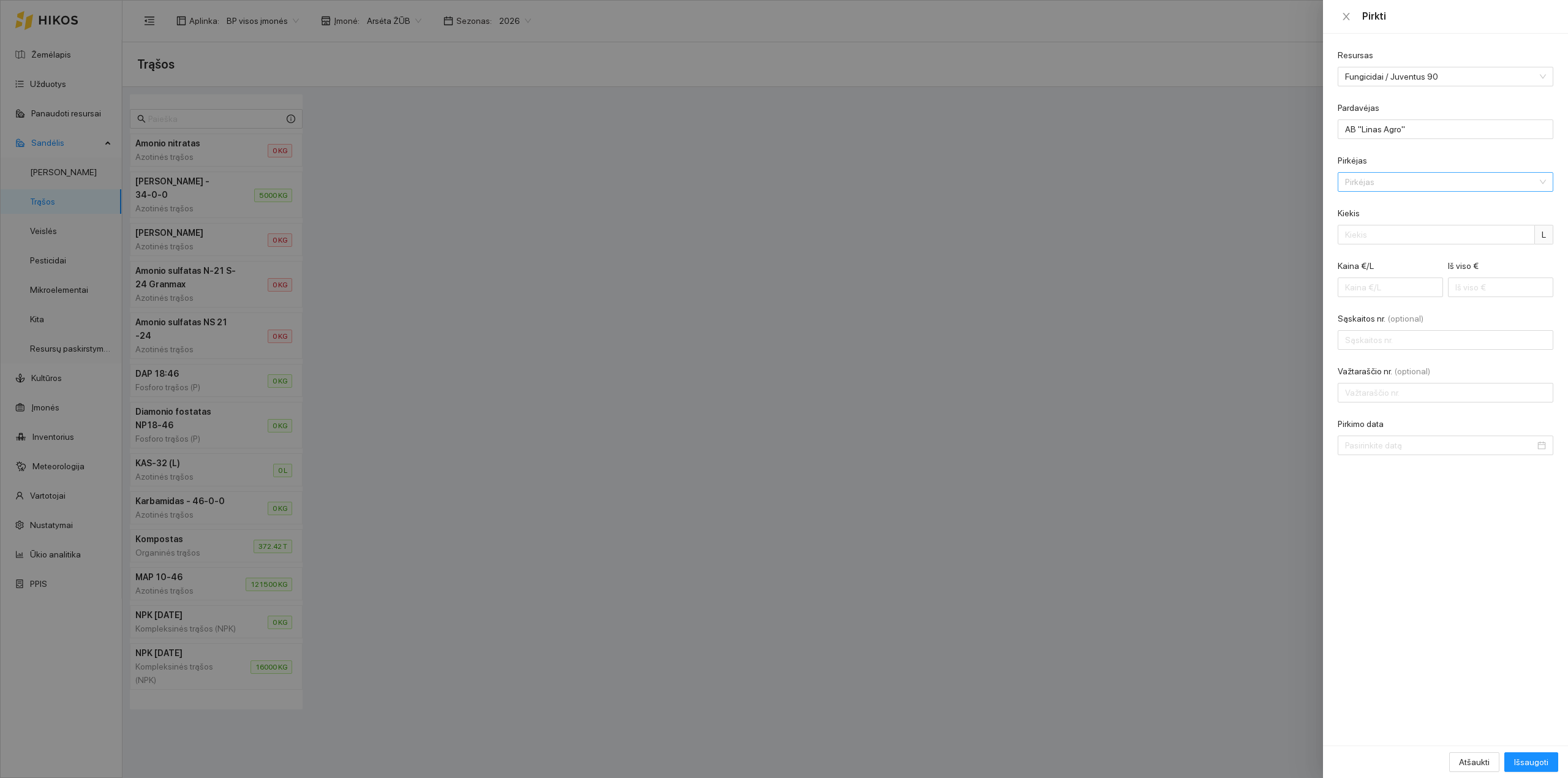
click at [1387, 186] on input "Pirkėjas" at bounding box center [1442, 182] width 192 height 18
click at [1390, 212] on div "Arsėta ŽŪB" at bounding box center [1437, 207] width 184 height 14
click at [1378, 237] on input "Kiekis" at bounding box center [1437, 234] width 198 height 20
type input "180"
type input "0.02"
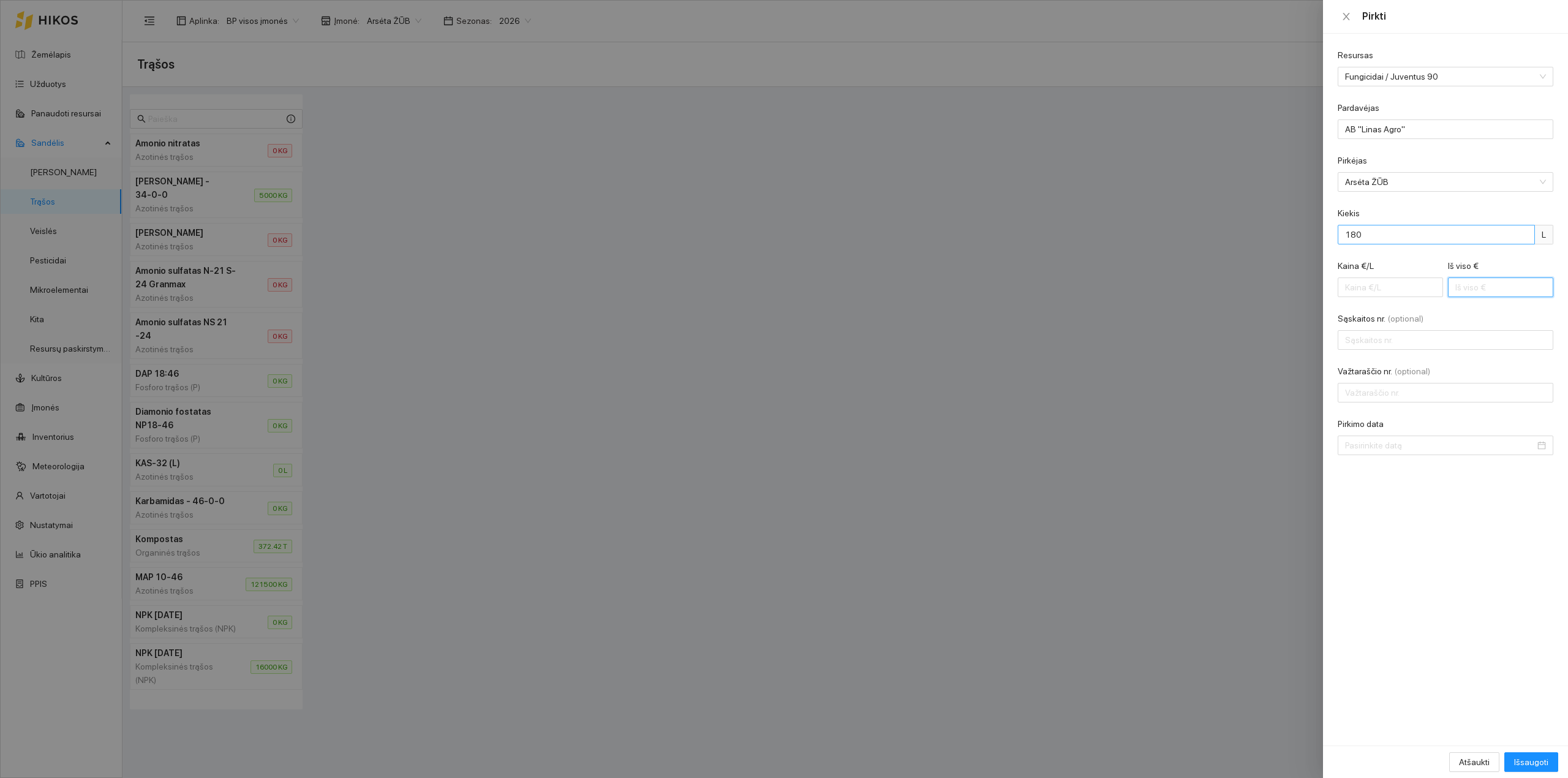
type input "3"
type input "0.19"
type input "34"
type input "1.90"
type input "342"
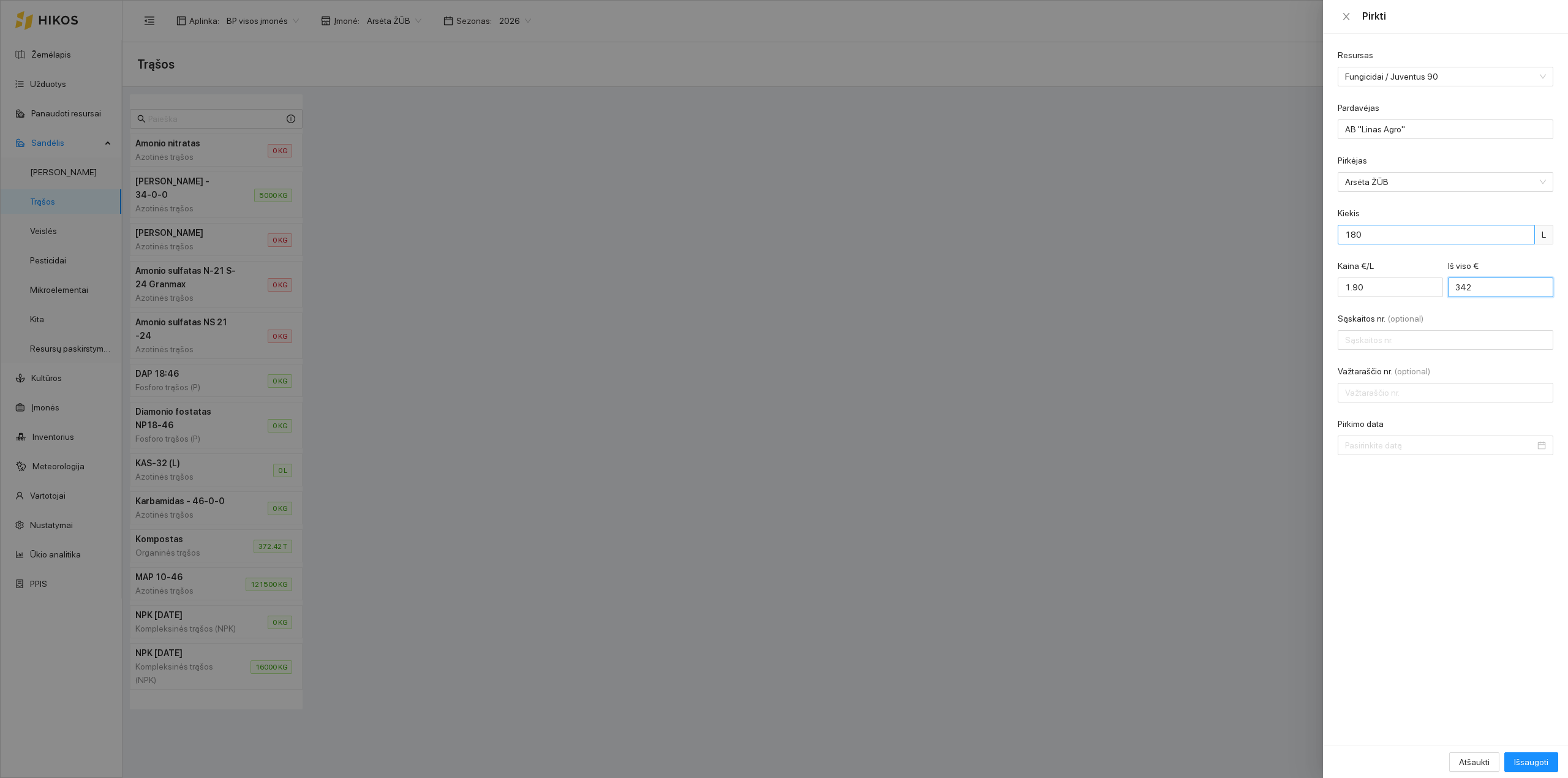
type input "19.00"
type input "3420"
click at [1442, 332] on input "Sąskaitos nr. (optional)" at bounding box center [1446, 340] width 216 height 20
type input "LAC0106548"
click at [1416, 394] on input "Važtaraščio nr. (optional)" at bounding box center [1446, 393] width 216 height 20
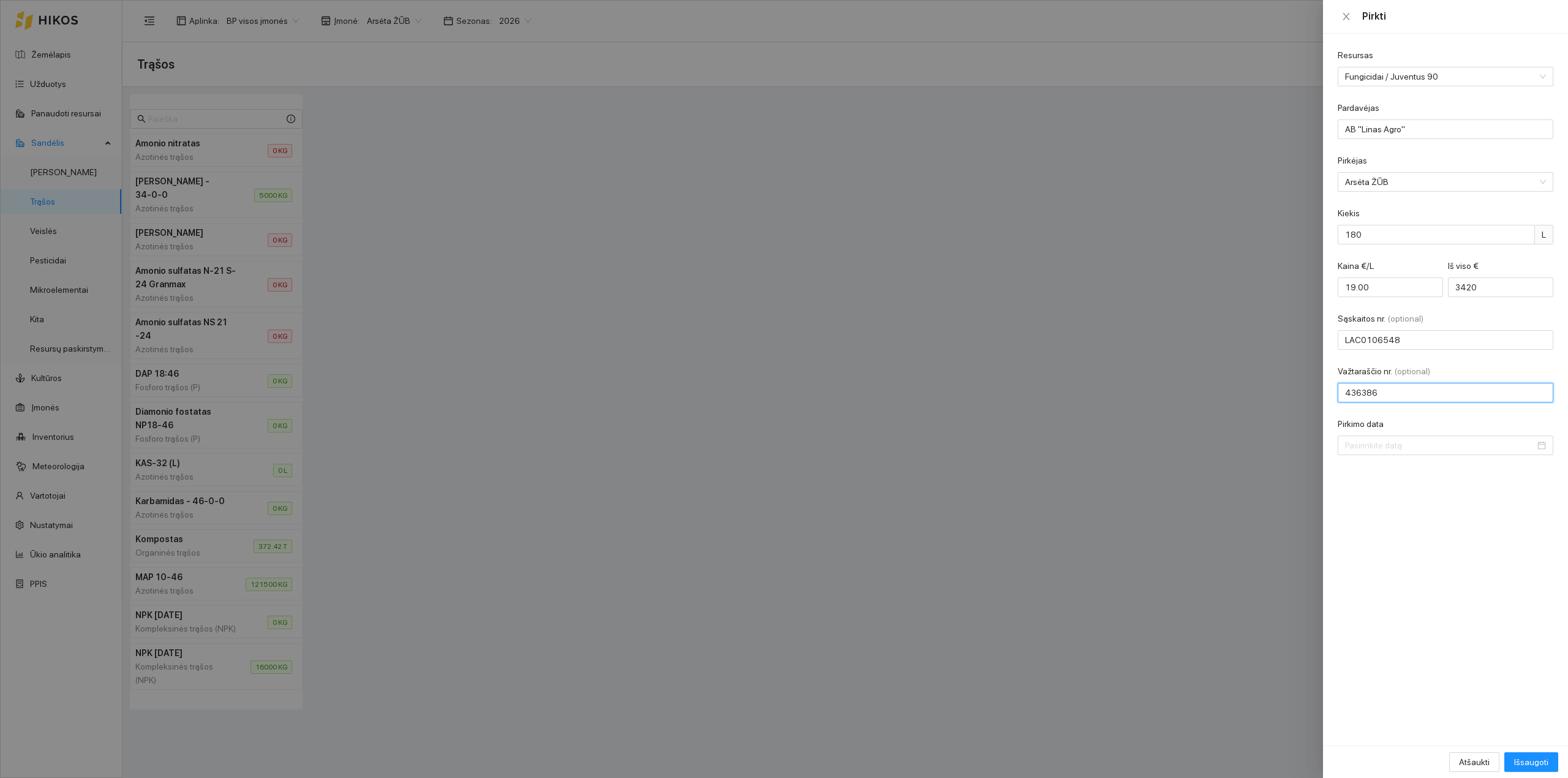
type input "436386"
click at [1412, 435] on div "Pirkimo data" at bounding box center [1446, 426] width 216 height 18
click at [1412, 442] on input "Pirkimo data" at bounding box center [1440, 445] width 190 height 14
type input "[DATE]"
click at [1422, 535] on div "11" at bounding box center [1423, 537] width 15 height 15
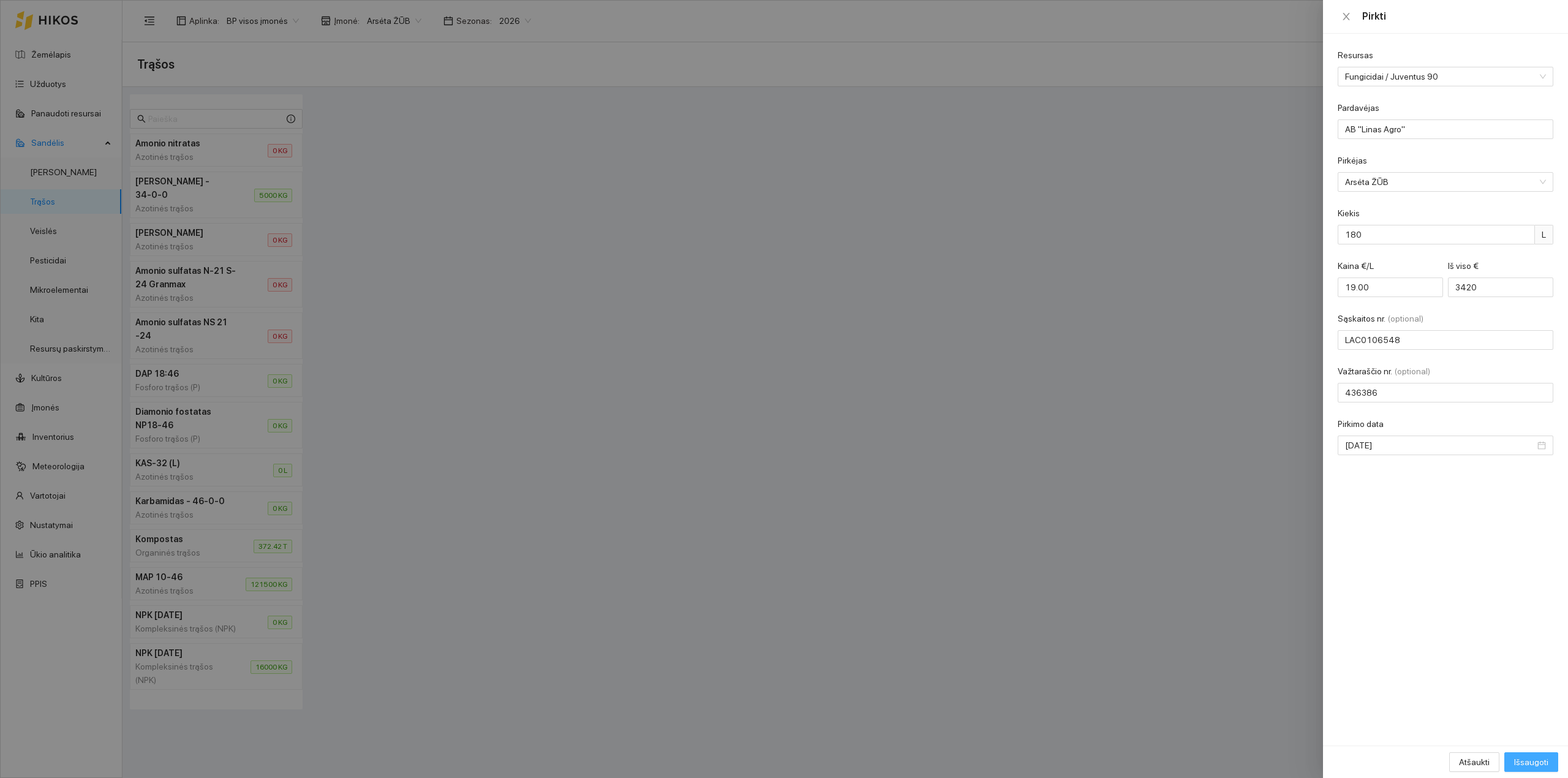
click at [1542, 759] on span "Išsaugoti" at bounding box center [1532, 761] width 35 height 14
